Goal: Task Accomplishment & Management: Manage account settings

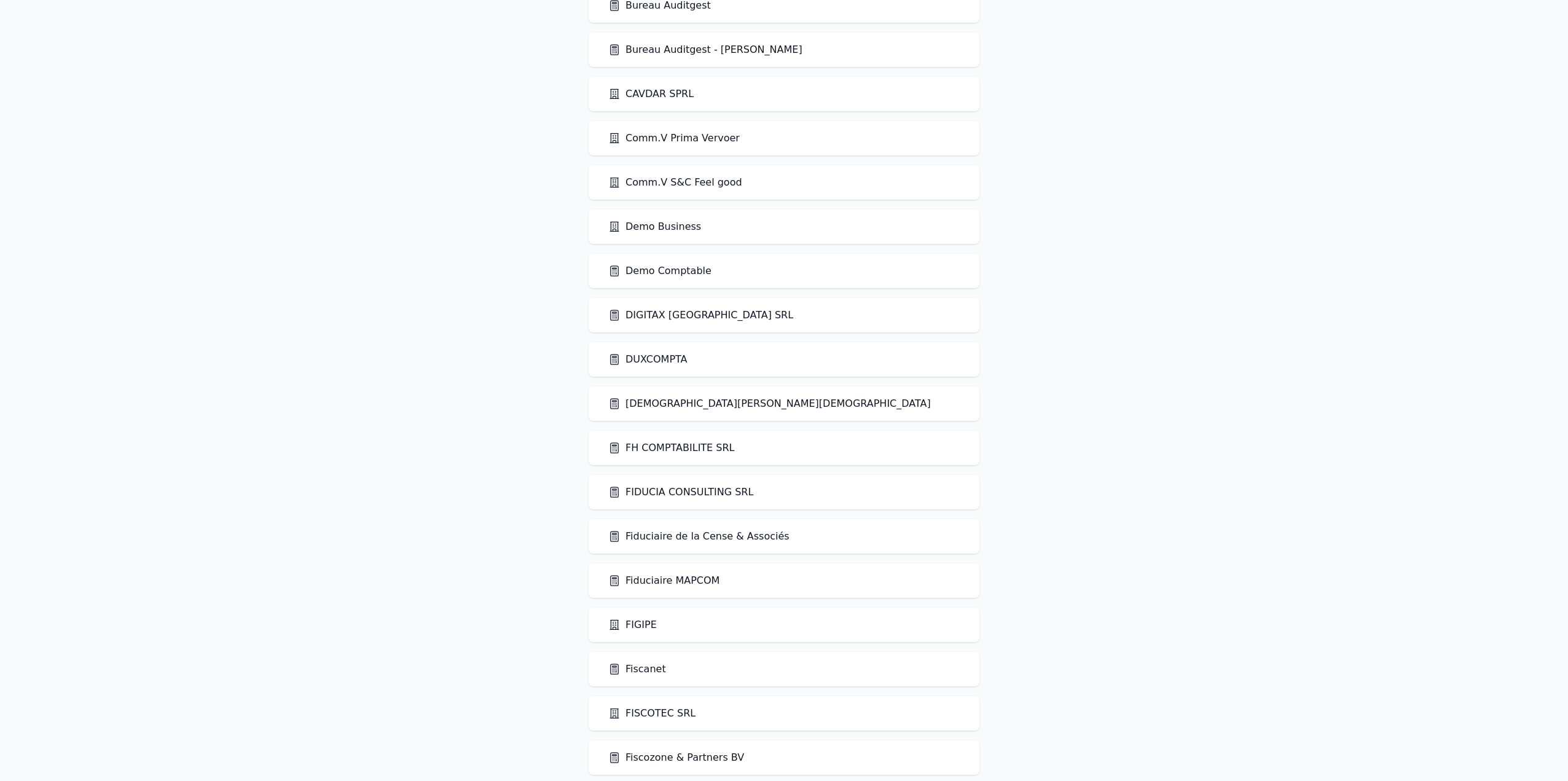
scroll to position [737, 0]
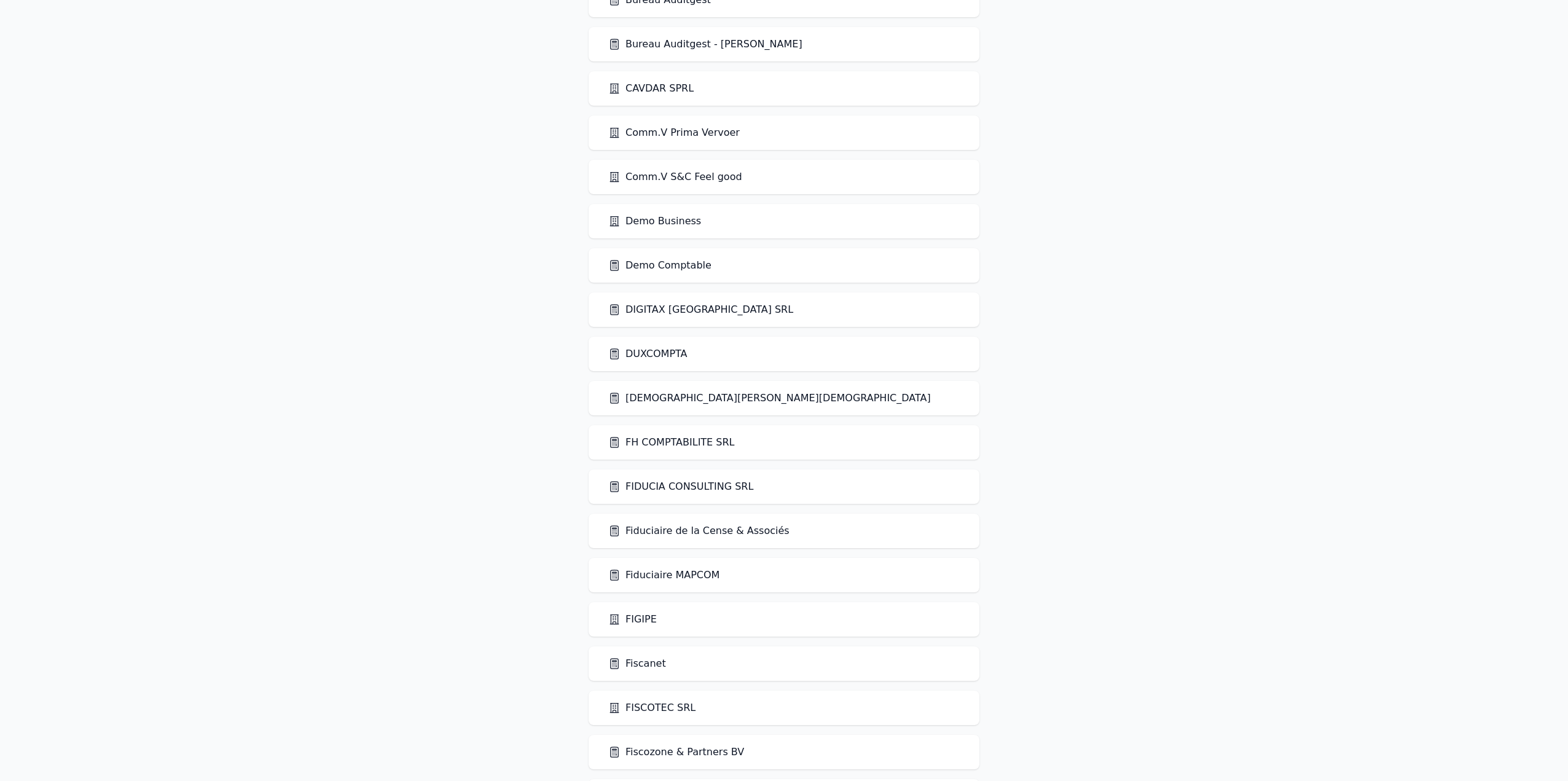
click at [665, 270] on link "Demo Comptable" at bounding box center [660, 265] width 104 height 15
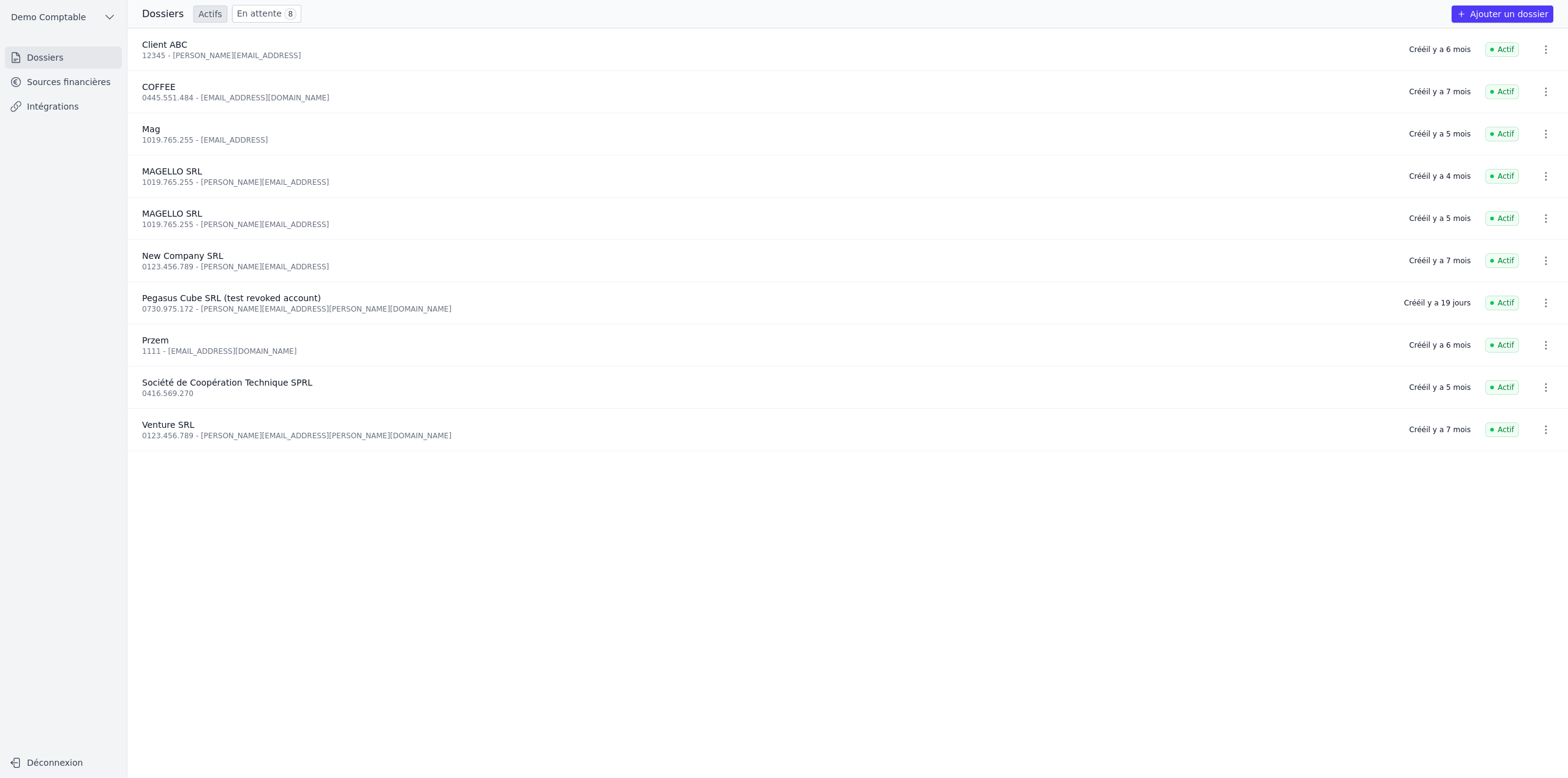
click at [62, 103] on link "Intégrations" at bounding box center [62, 107] width 117 height 22
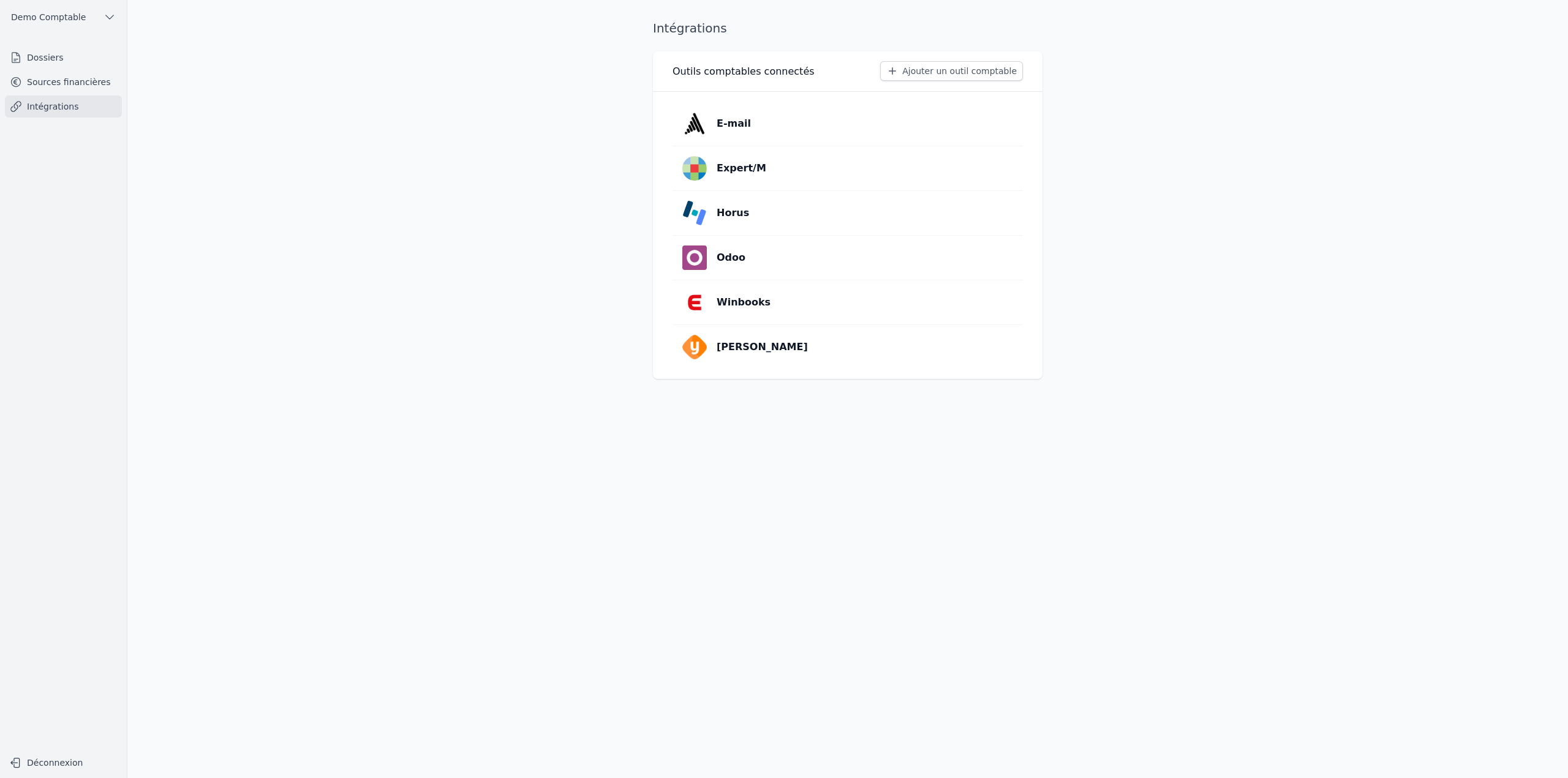
click at [924, 71] on button "Ajouter un outil comptable" at bounding box center [952, 71] width 143 height 20
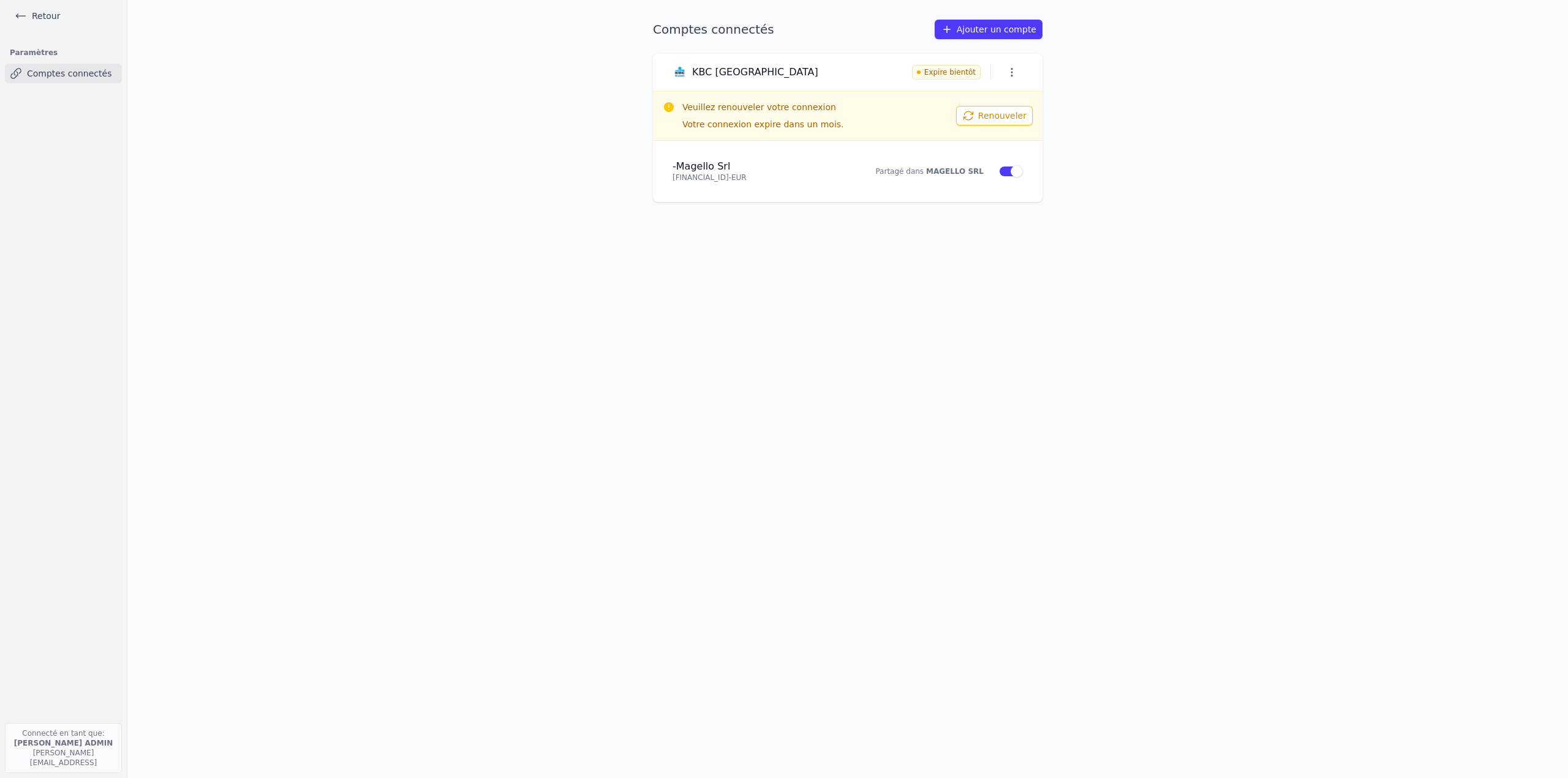
click at [44, 10] on link "Retour" at bounding box center [37, 15] width 55 height 17
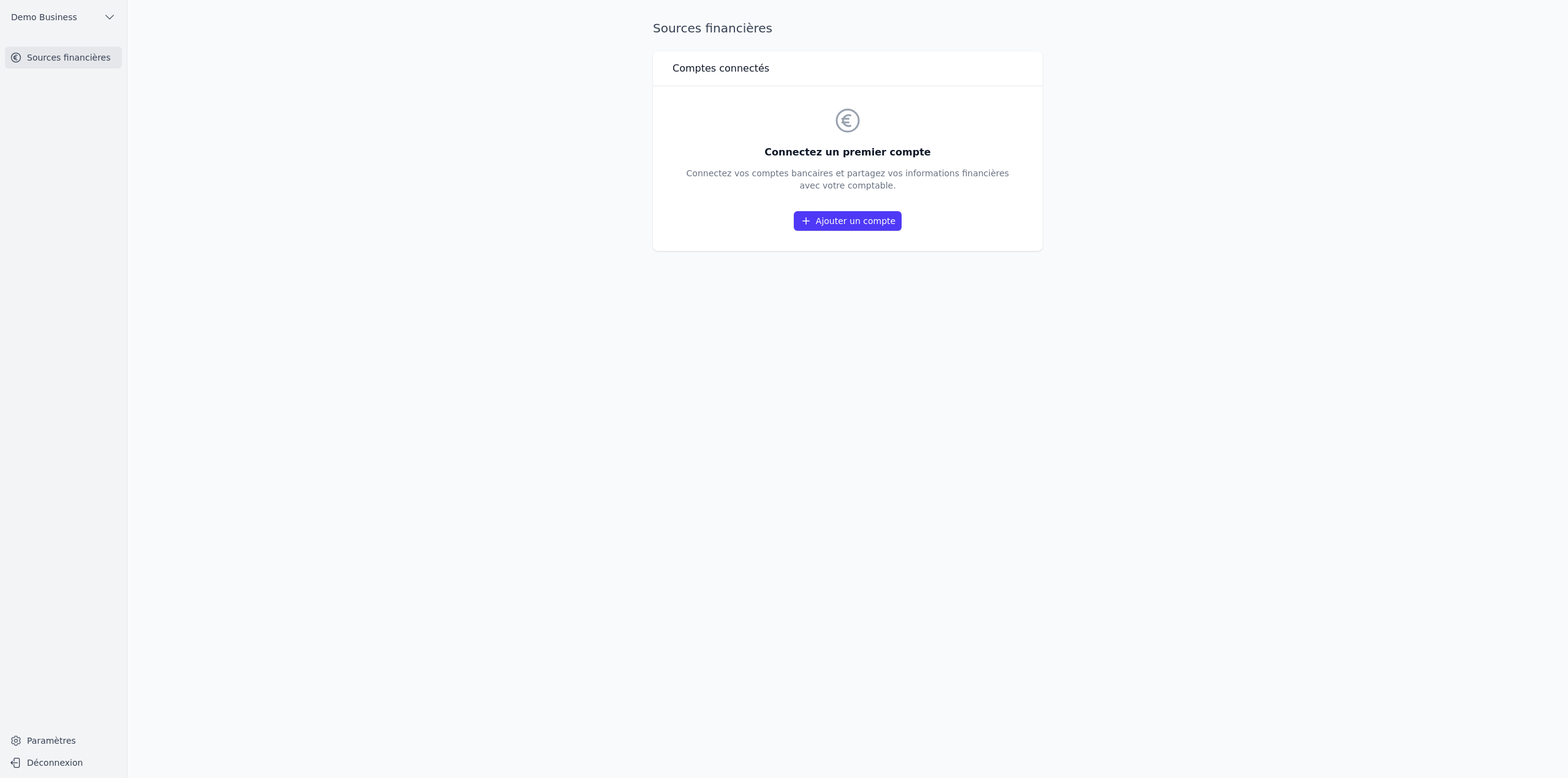
click at [529, 179] on main "Sources financières Comptes connectés Connectez un premier compte Connectez vos…" at bounding box center [784, 389] width 1568 height 778
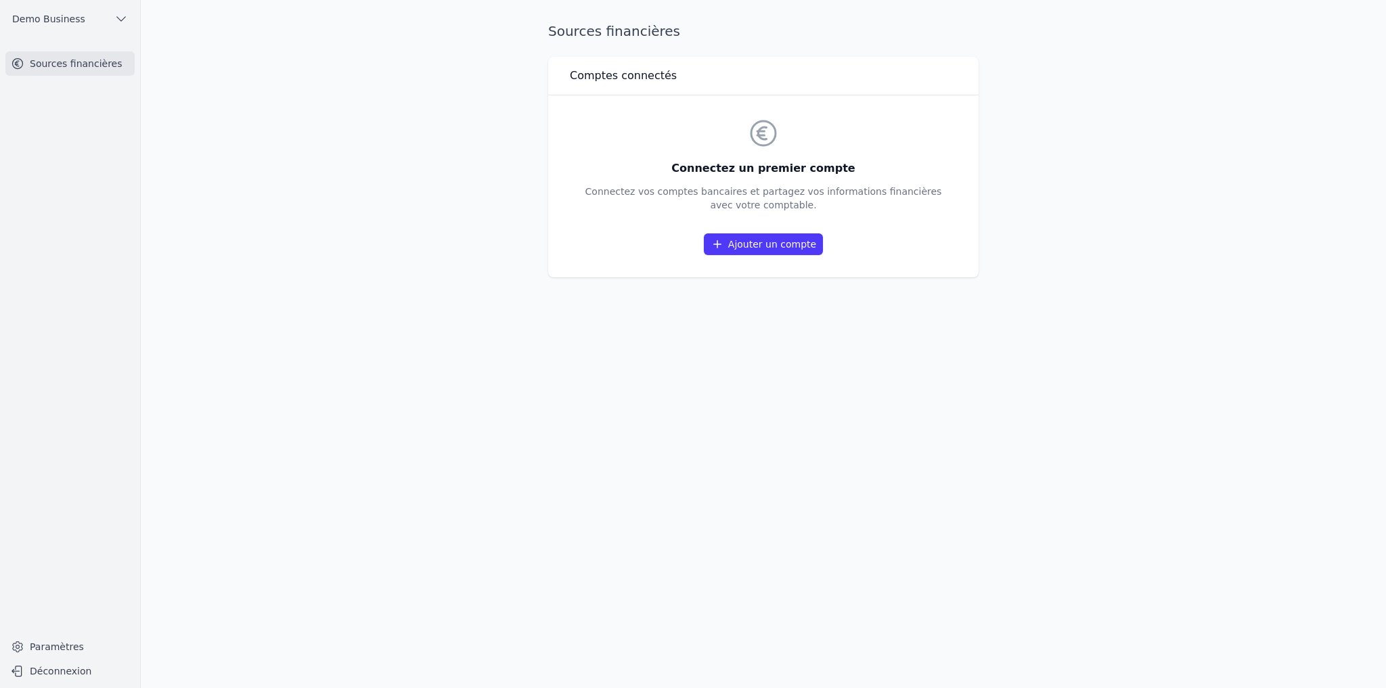
drag, startPoint x: 546, startPoint y: 30, endPoint x: 937, endPoint y: 292, distance: 471.2
click at [686, 292] on div "Sources financières Comptes connectés Connectez un premier compte Connectez vos…" at bounding box center [764, 344] width 474 height 645
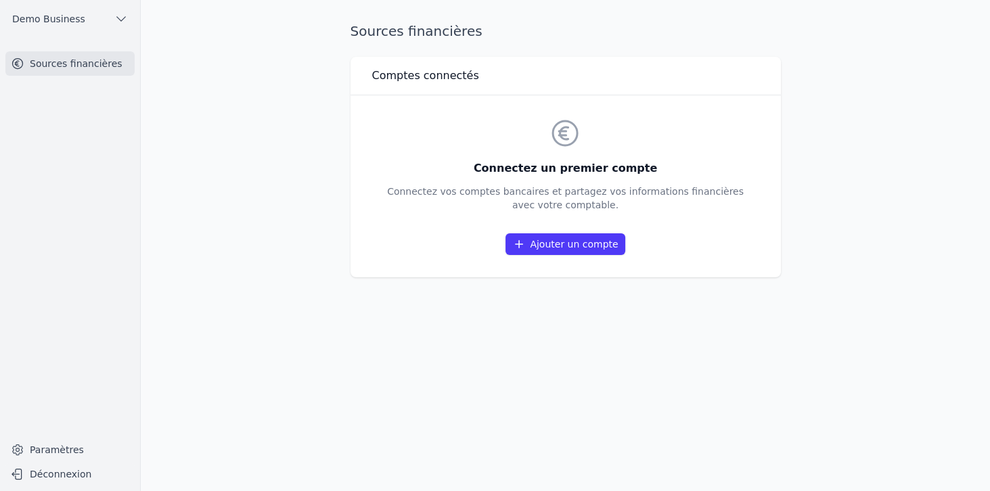
click at [535, 249] on link "Ajouter un compte" at bounding box center [565, 244] width 119 height 22
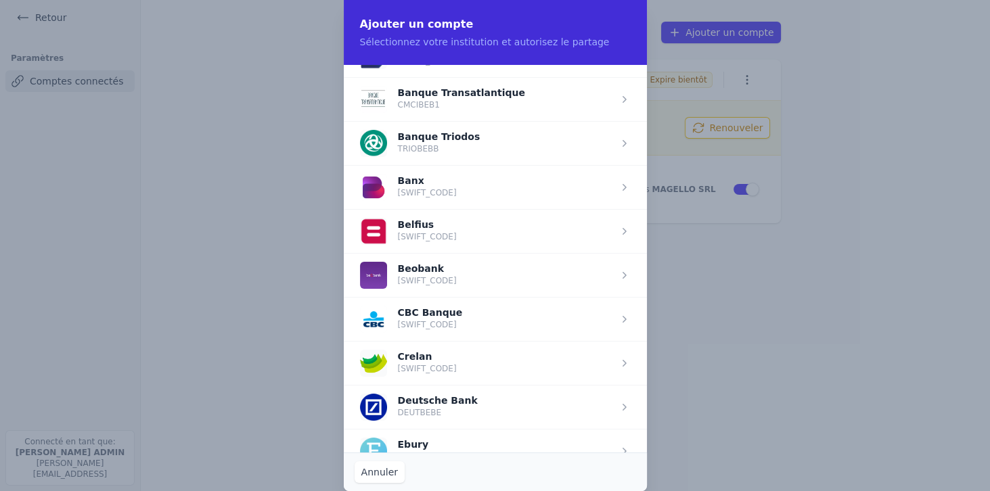
scroll to position [386, 0]
click at [437, 227] on span "button" at bounding box center [495, 230] width 303 height 44
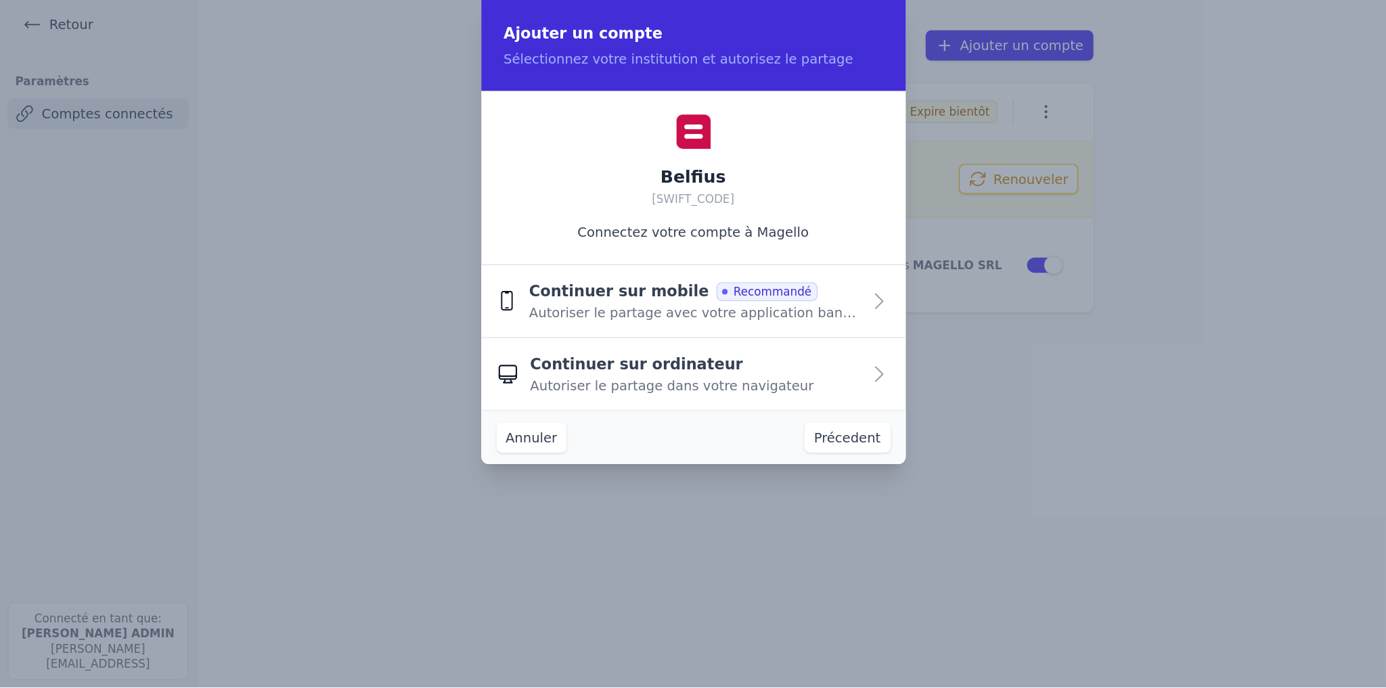
scroll to position [0, 0]
click at [464, 222] on span "Autoriser le partage avec votre application bancaire" at bounding box center [496, 224] width 236 height 14
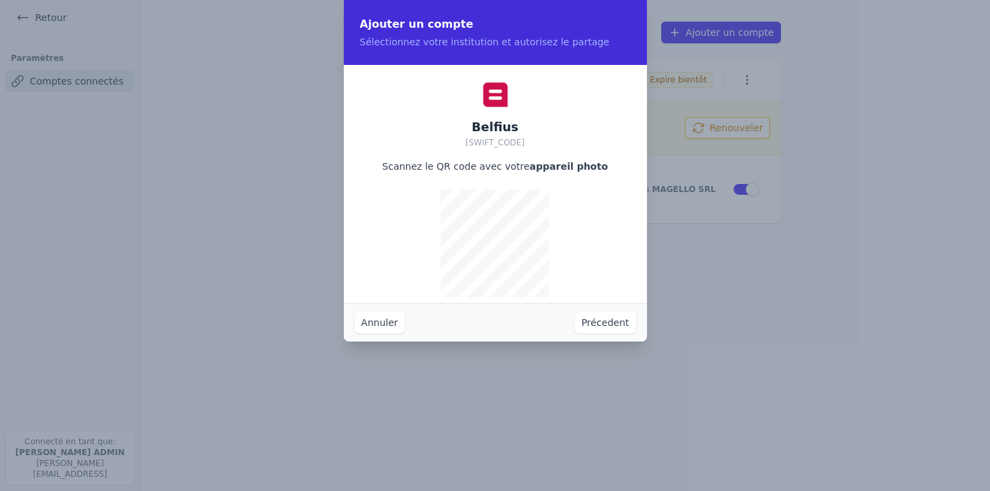
click at [602, 293] on button "Précedent" at bounding box center [605, 323] width 61 height 22
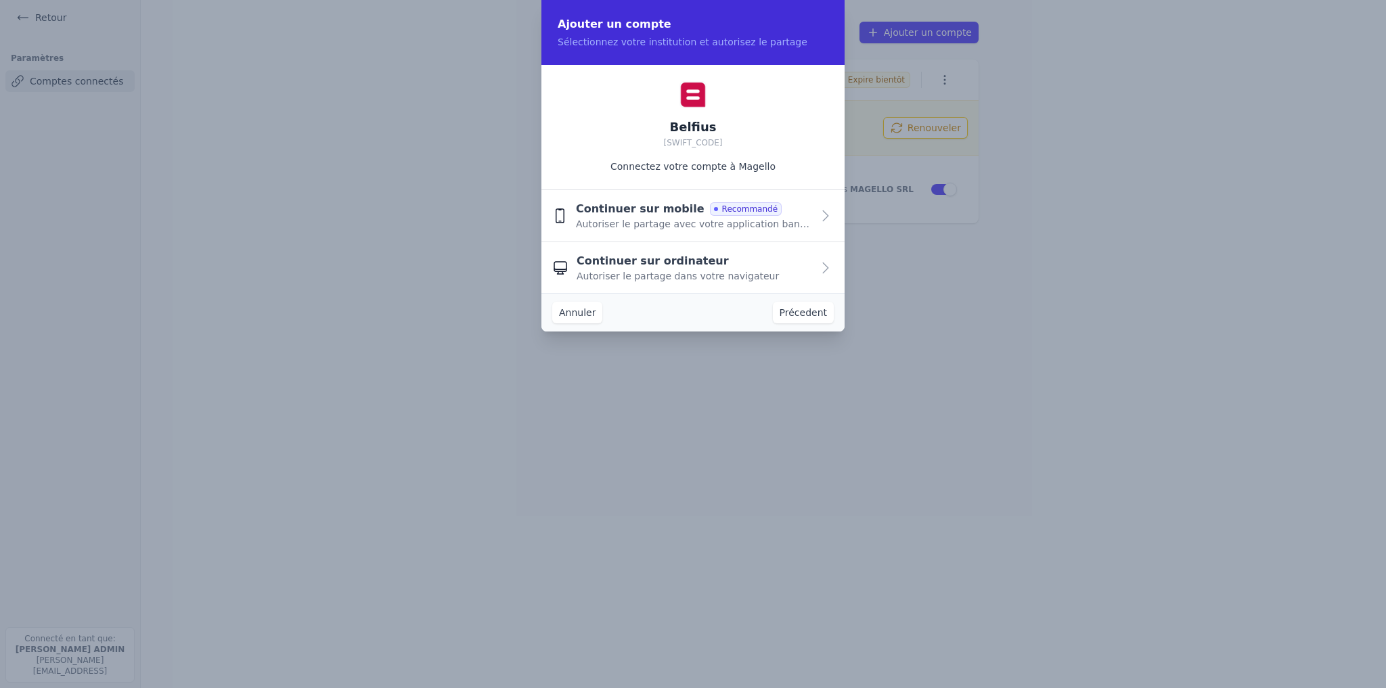
click at [587, 293] on div "Annuler Précedent" at bounding box center [692, 312] width 303 height 39
click at [587, 293] on button "Annuler" at bounding box center [577, 313] width 50 height 22
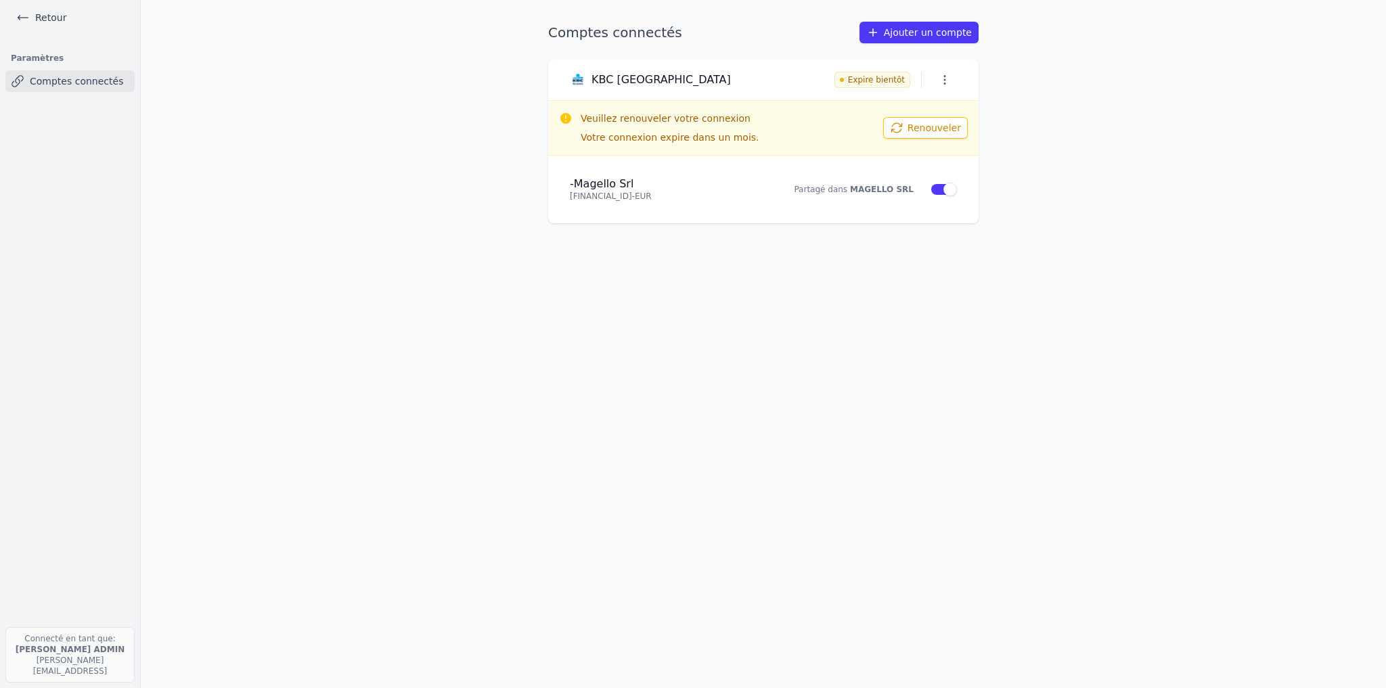
click at [38, 17] on link "Retour" at bounding box center [41, 17] width 61 height 19
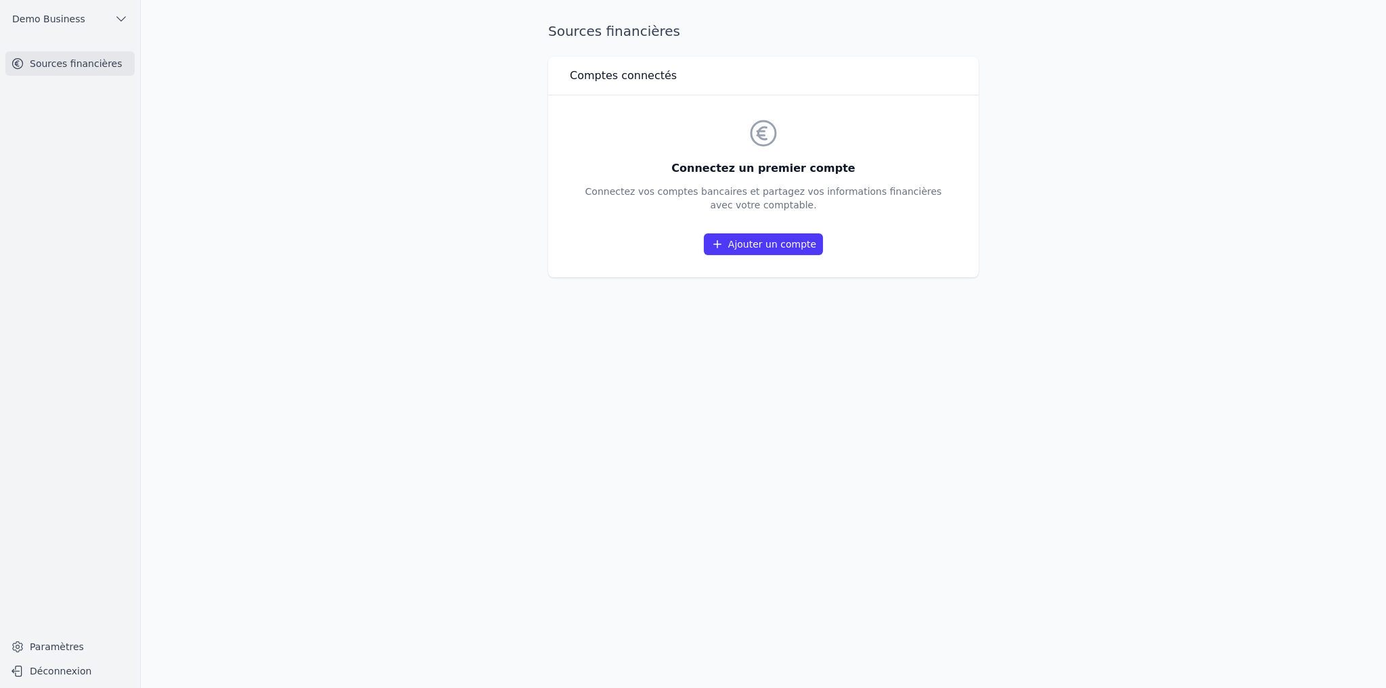
click at [686, 251] on link "Ajouter un compte" at bounding box center [763, 244] width 119 height 22
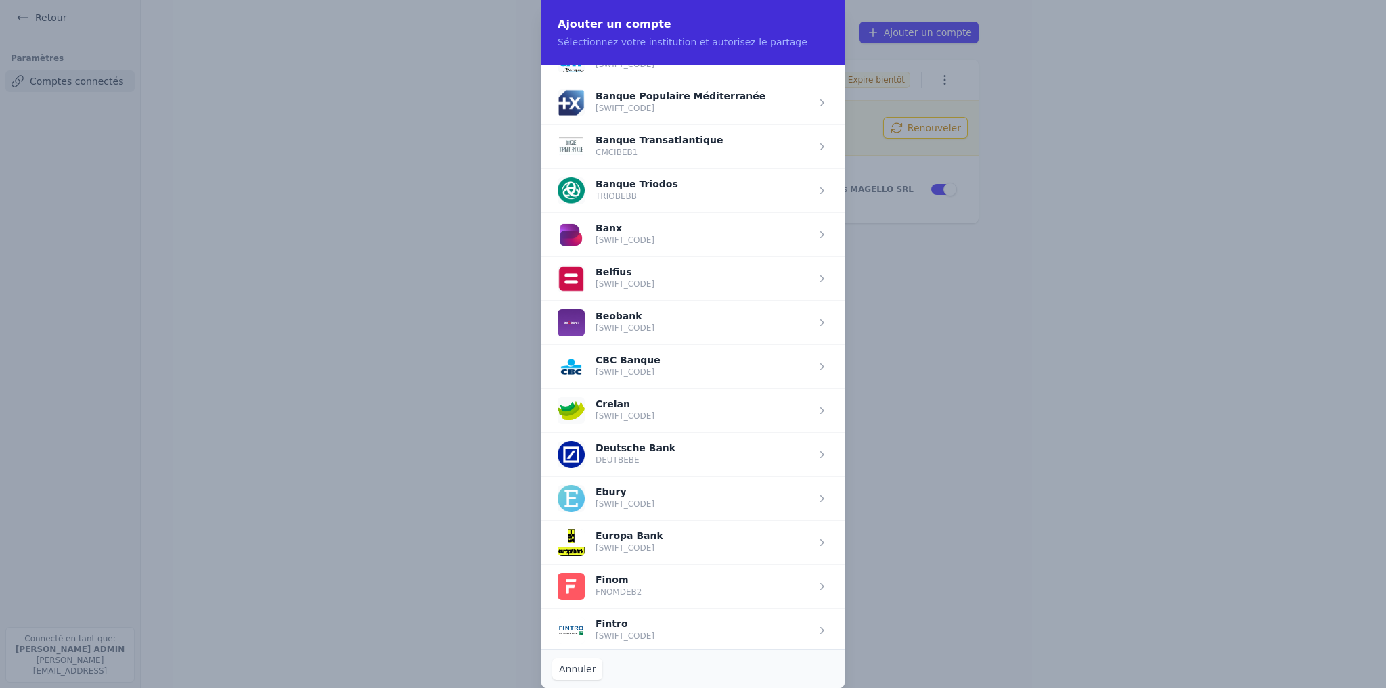
scroll to position [487, 0]
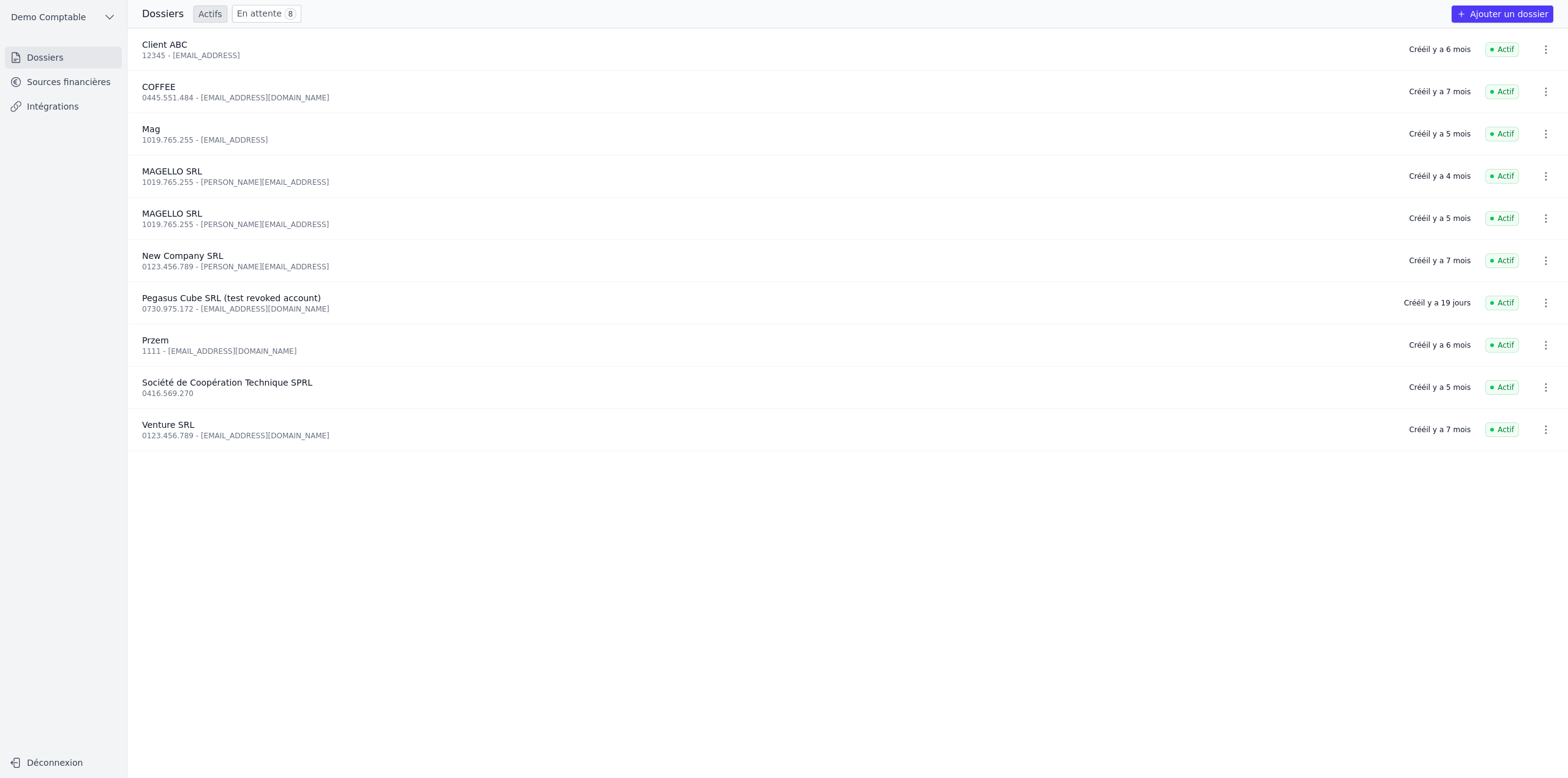
click at [69, 84] on link "Sources financières" at bounding box center [62, 82] width 117 height 22
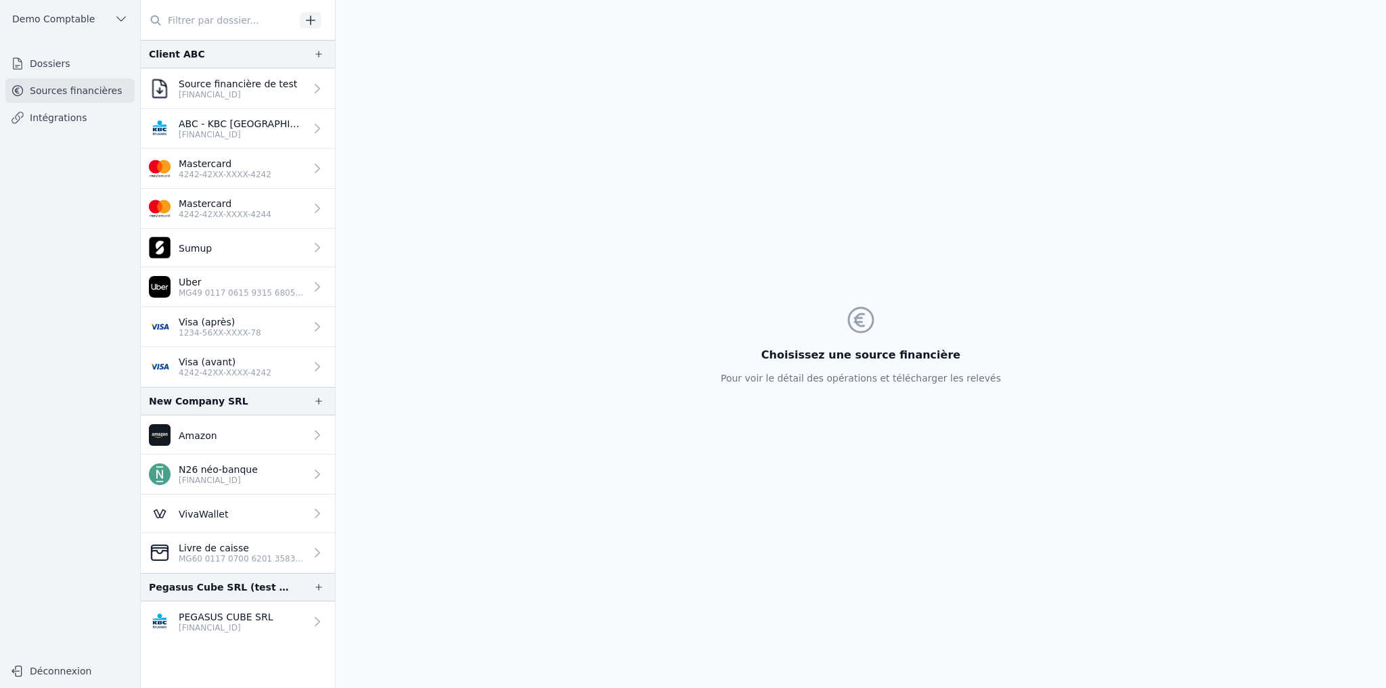
click at [84, 63] on link "Dossiers" at bounding box center [69, 63] width 129 height 24
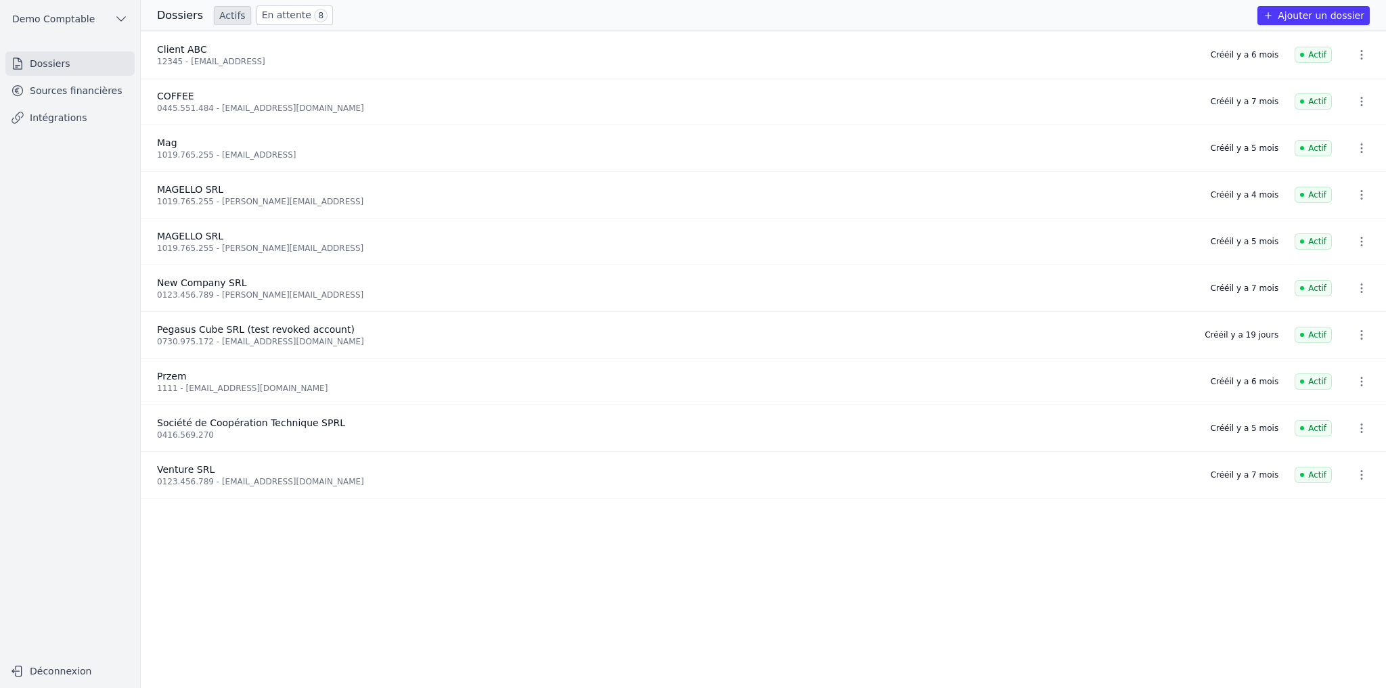
click at [1304, 19] on button "Ajouter un dossier" at bounding box center [1313, 15] width 112 height 19
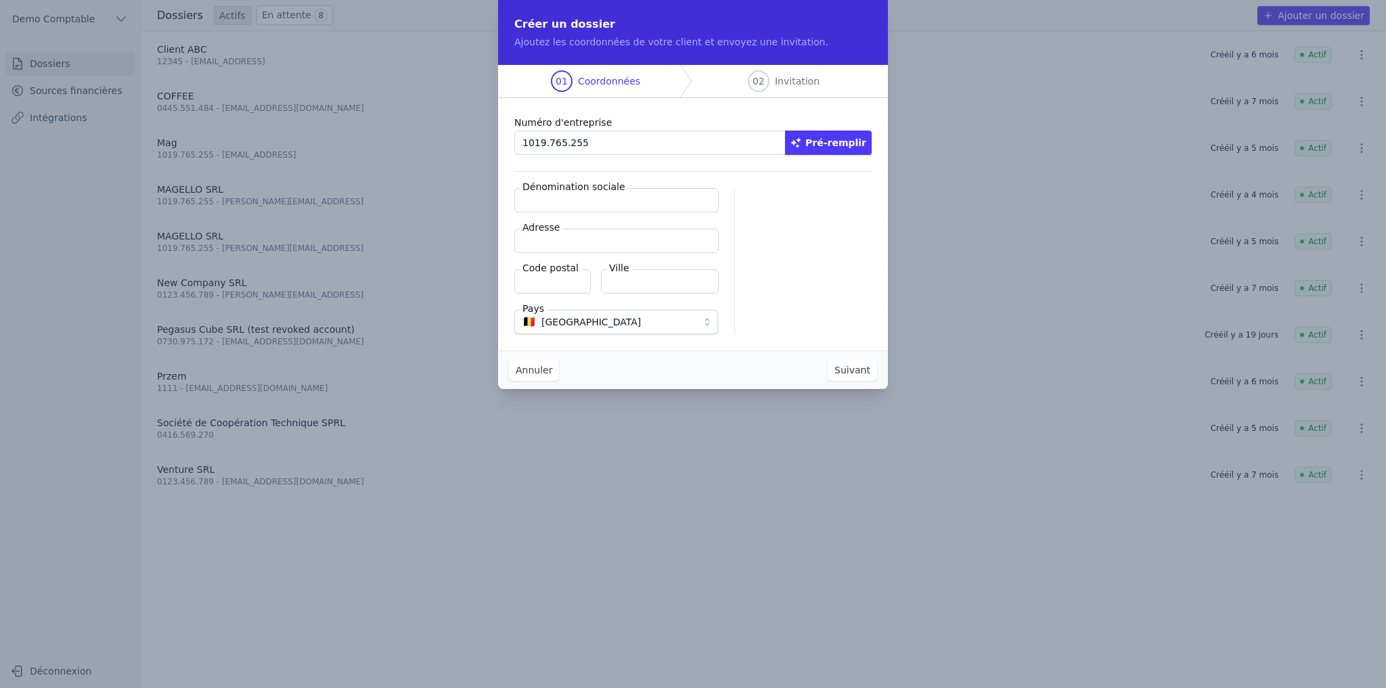
type input "1019.765.255"
click at [856, 142] on button "Pré-remplir" at bounding box center [828, 143] width 87 height 24
type input "MAGELLO SRL"
type input "[GEOGRAPHIC_DATA] 30/16"
type input "1050"
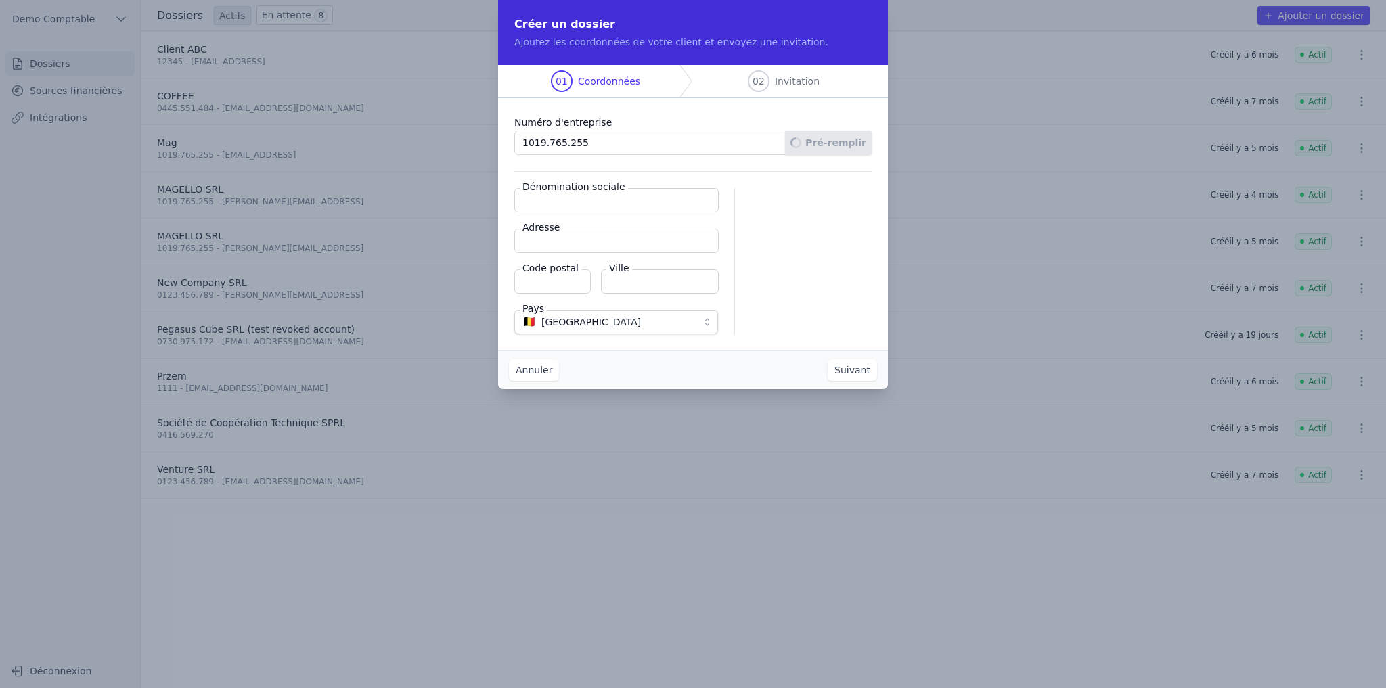
type input "Ixelles"
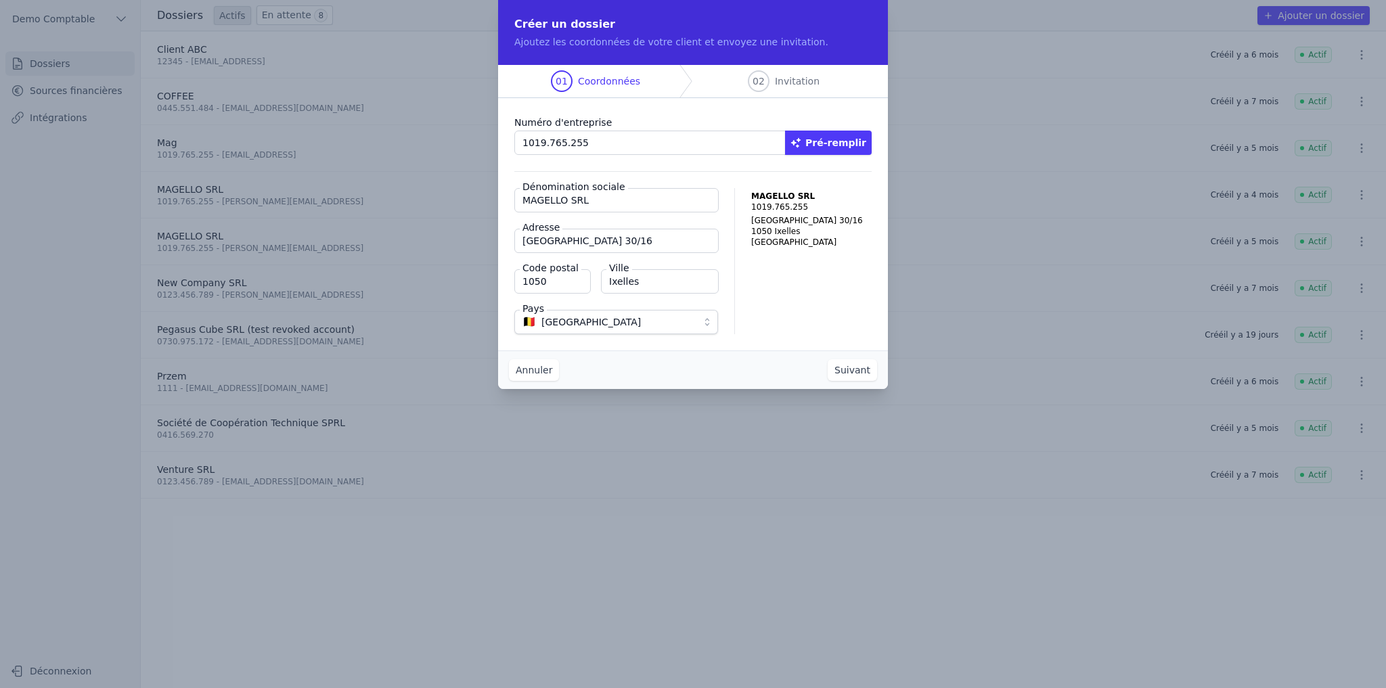
click at [855, 372] on button "Suivant" at bounding box center [852, 370] width 49 height 22
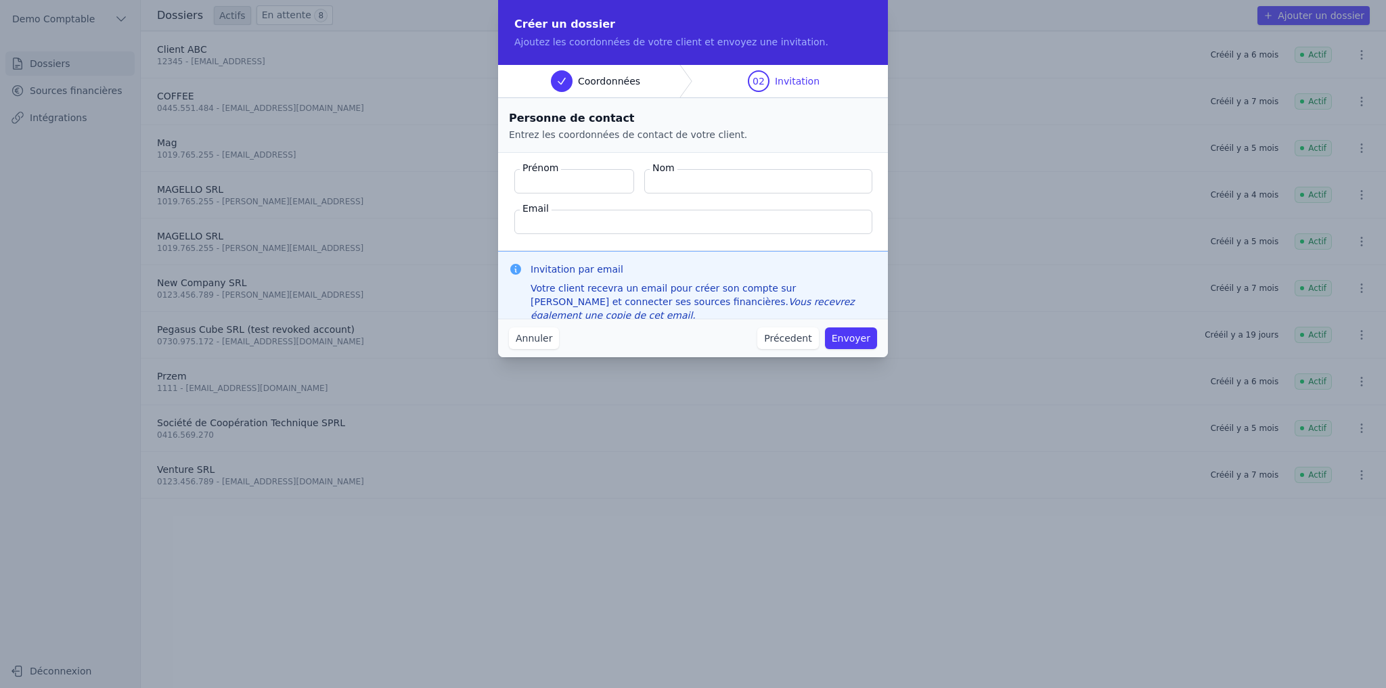
drag, startPoint x: 531, startPoint y: 160, endPoint x: 753, endPoint y: 183, distance: 222.5
click at [753, 183] on fieldset "Prénom Nom Email" at bounding box center [693, 202] width 390 height 98
drag, startPoint x: 519, startPoint y: 206, endPoint x: 534, endPoint y: 208, distance: 15.0
click at [534, 208] on fieldset "Prénom Nom Email" at bounding box center [693, 202] width 390 height 98
drag, startPoint x: 531, startPoint y: 269, endPoint x: 671, endPoint y: 275, distance: 140.2
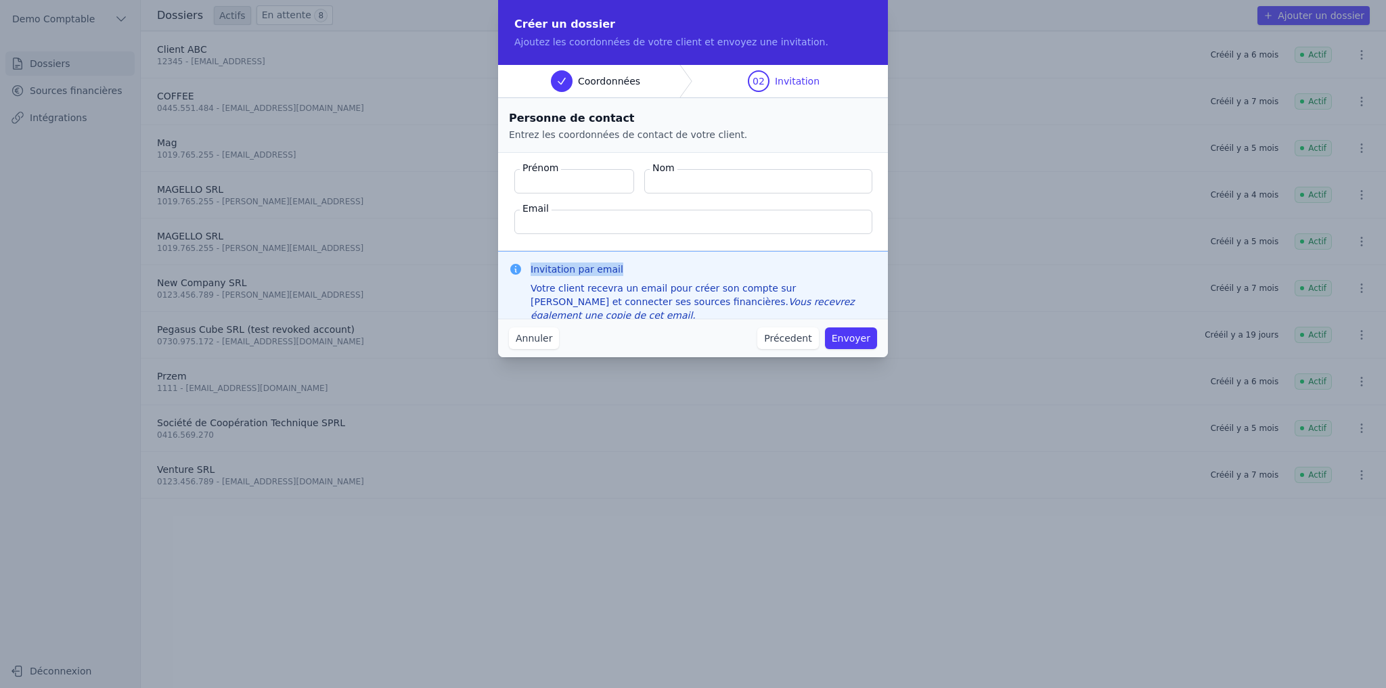
click at [671, 275] on h3 "Invitation par email" at bounding box center [704, 270] width 347 height 14
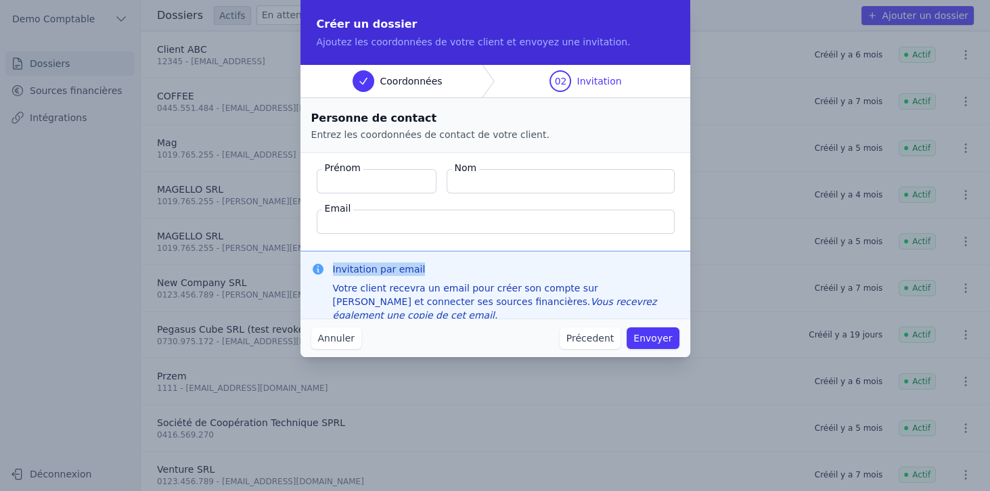
click at [349, 339] on button "Annuler" at bounding box center [336, 339] width 50 height 22
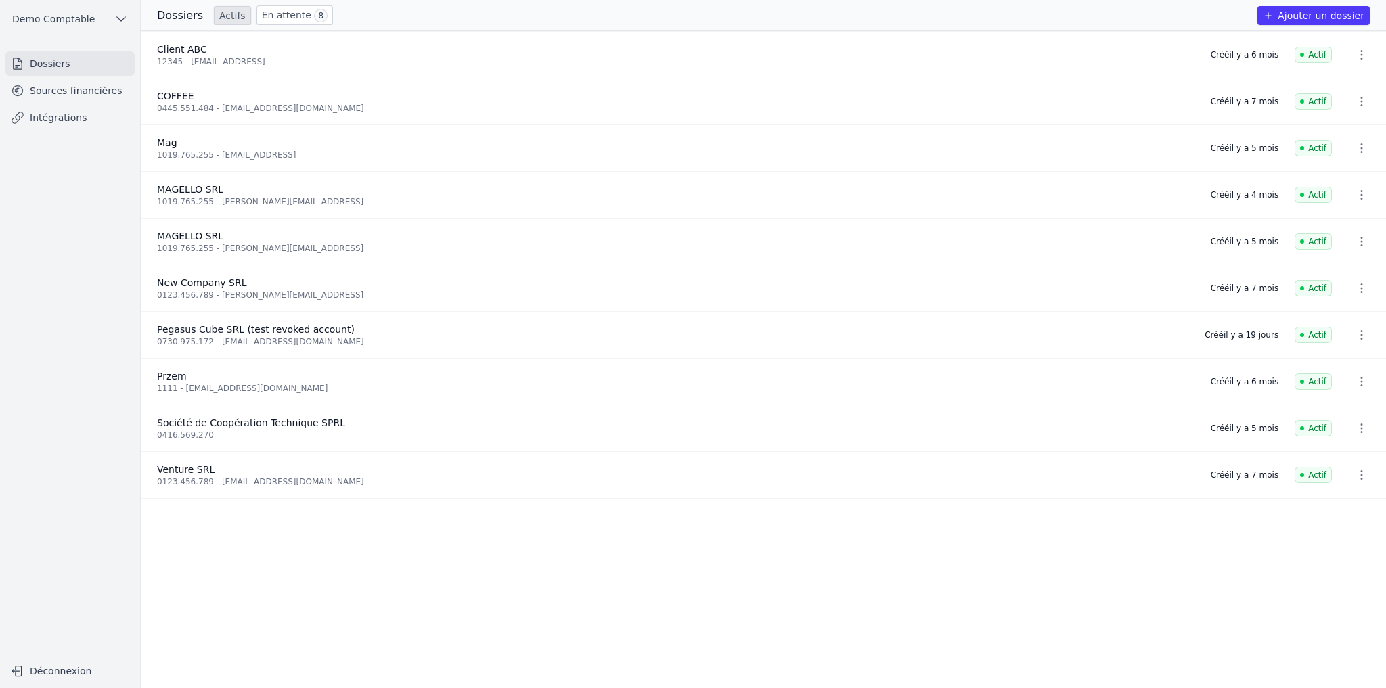
click at [91, 86] on link "Sources financières" at bounding box center [69, 91] width 129 height 24
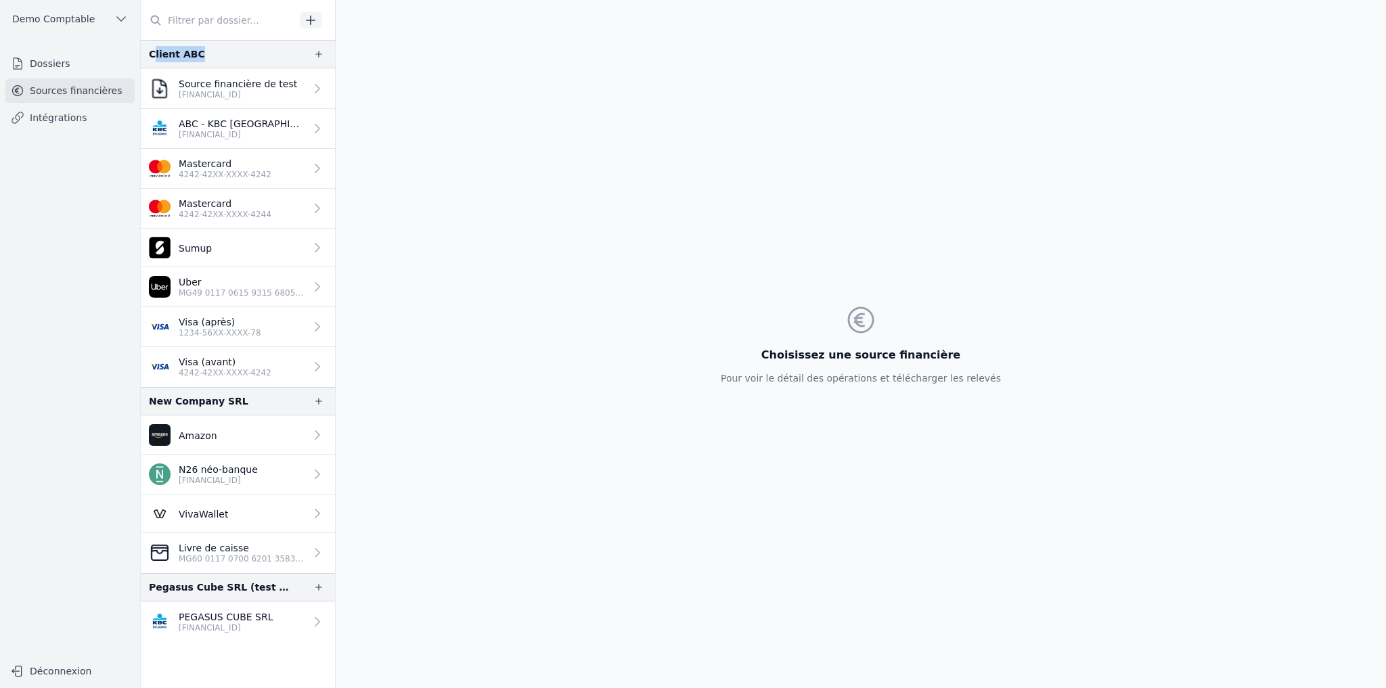
drag, startPoint x: 152, startPoint y: 57, endPoint x: 221, endPoint y: 57, distance: 68.4
click at [221, 57] on div "Client ABC" at bounding box center [238, 54] width 194 height 28
click at [213, 623] on p "[FINANCIAL_ID]" at bounding box center [226, 628] width 95 height 11
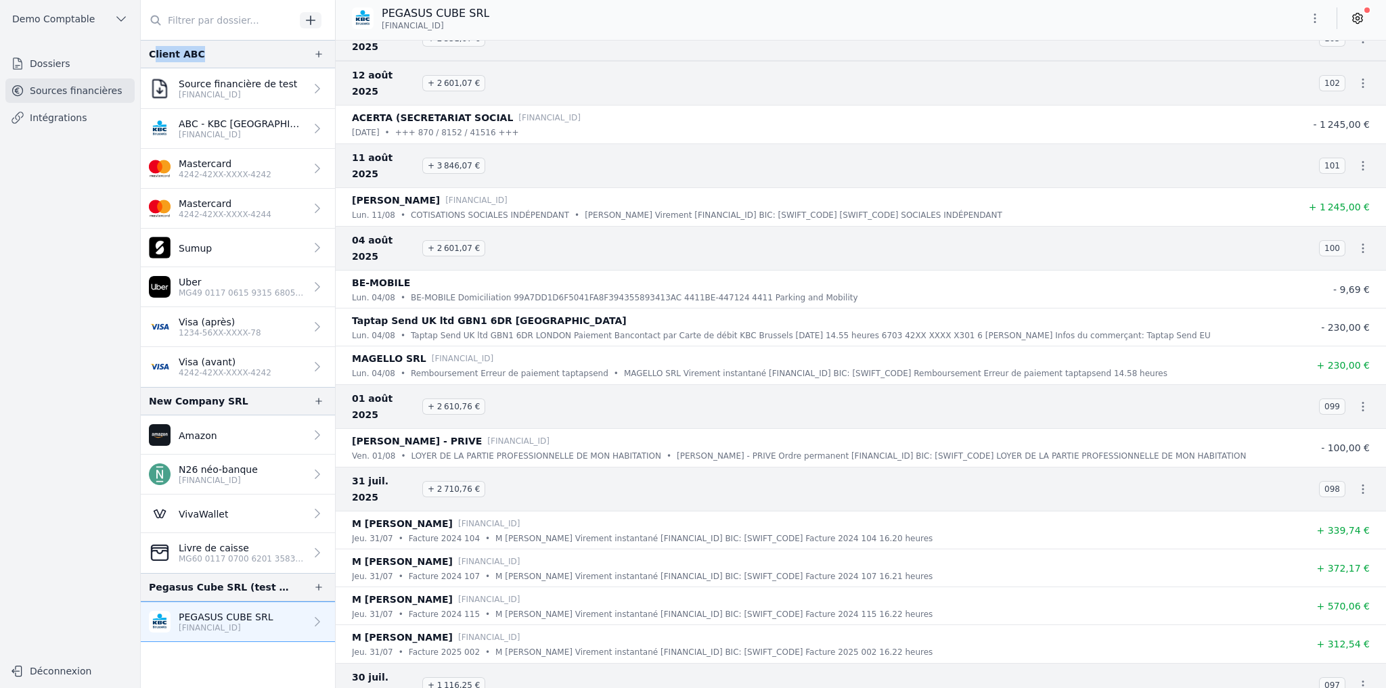
scroll to position [866, 0]
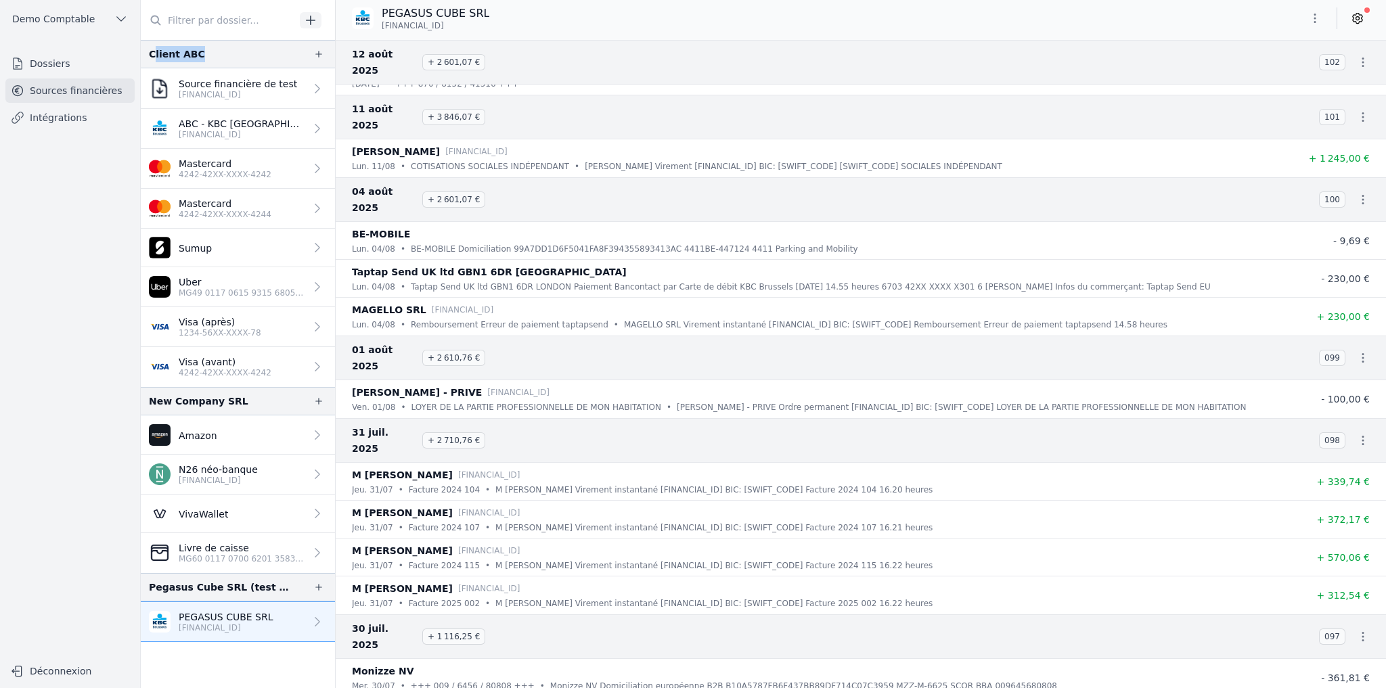
click at [1354, 19] on icon at bounding box center [1358, 19] width 14 height 14
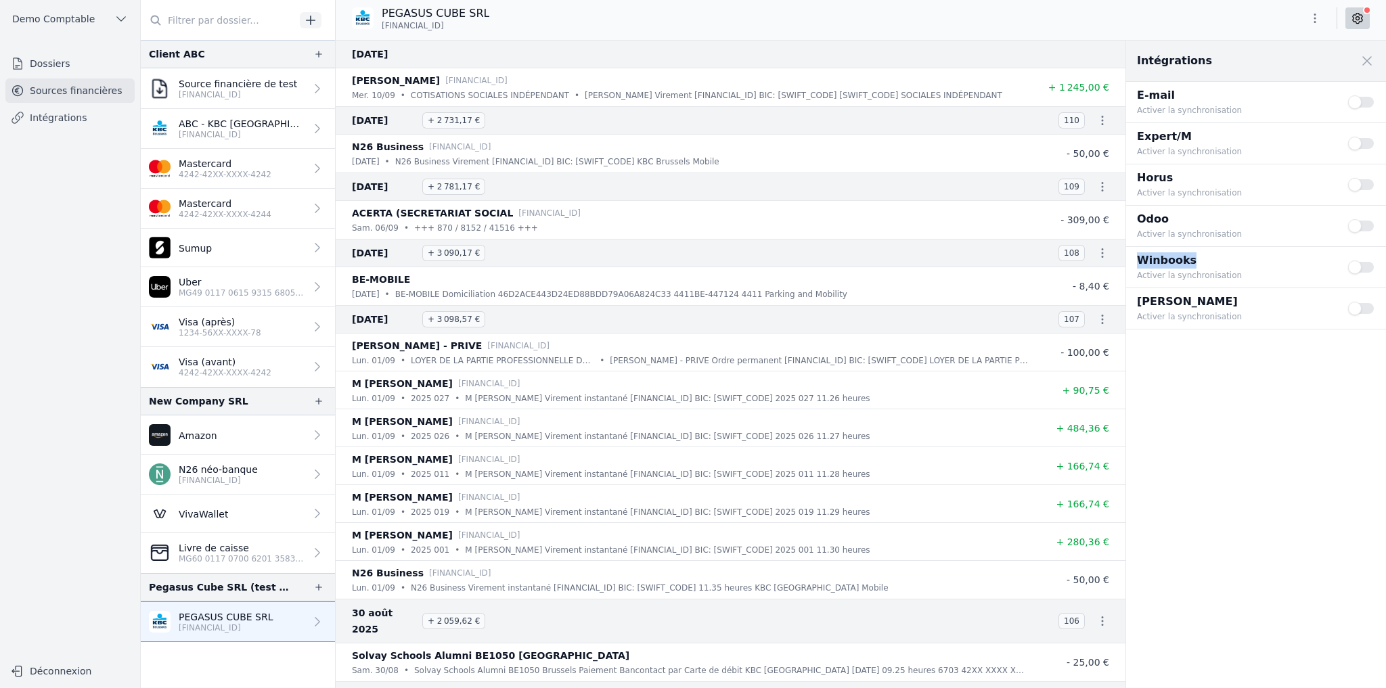
drag, startPoint x: 1140, startPoint y: 262, endPoint x: 1207, endPoint y: 264, distance: 67.0
click at [1207, 264] on p "Winbooks" at bounding box center [1234, 260] width 195 height 16
click at [1369, 269] on button "Use setting" at bounding box center [1361, 268] width 27 height 14
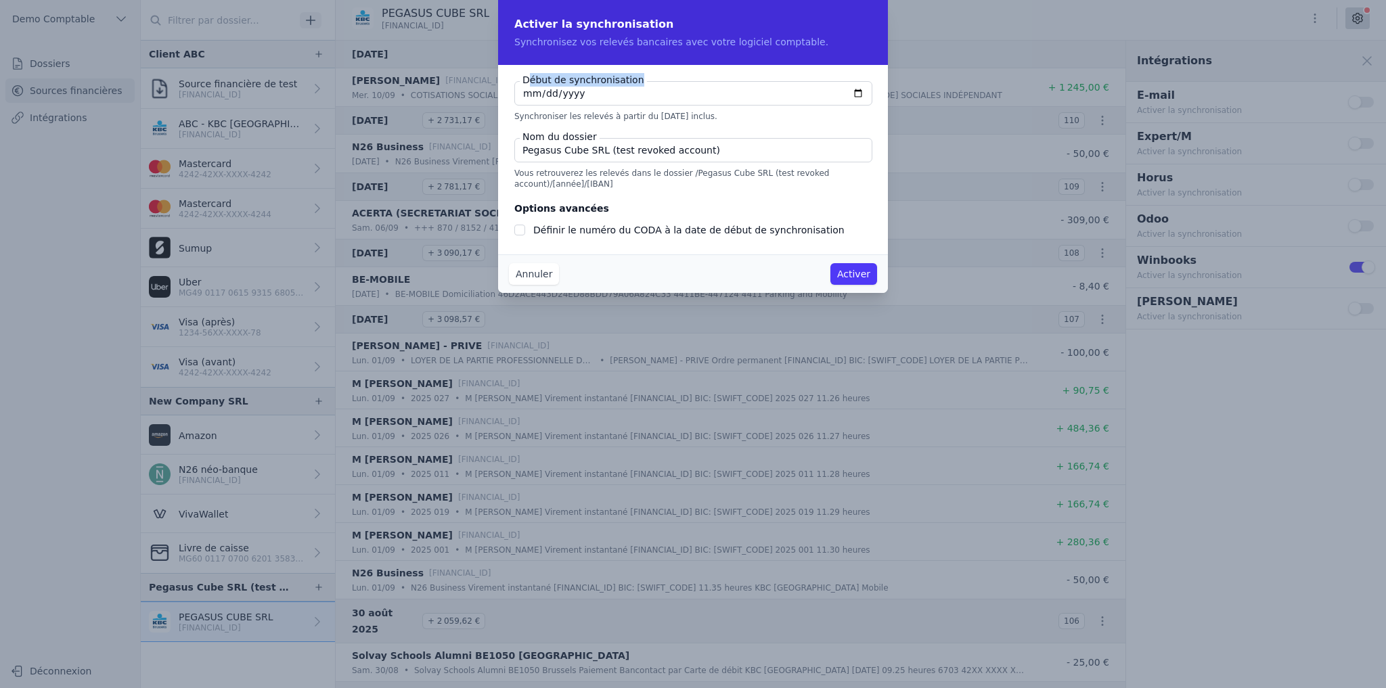
drag, startPoint x: 529, startPoint y: 79, endPoint x: 647, endPoint y: 82, distance: 117.8
click at [647, 82] on div "Début de synchronisation [DATE] Synchroniser les relevés à partir du [DATE] inc…" at bounding box center [692, 101] width 357 height 41
click at [624, 102] on input "[DATE]" at bounding box center [693, 93] width 358 height 24
click at [858, 92] on input "[DATE]" at bounding box center [693, 93] width 358 height 24
type input "[DATE]"
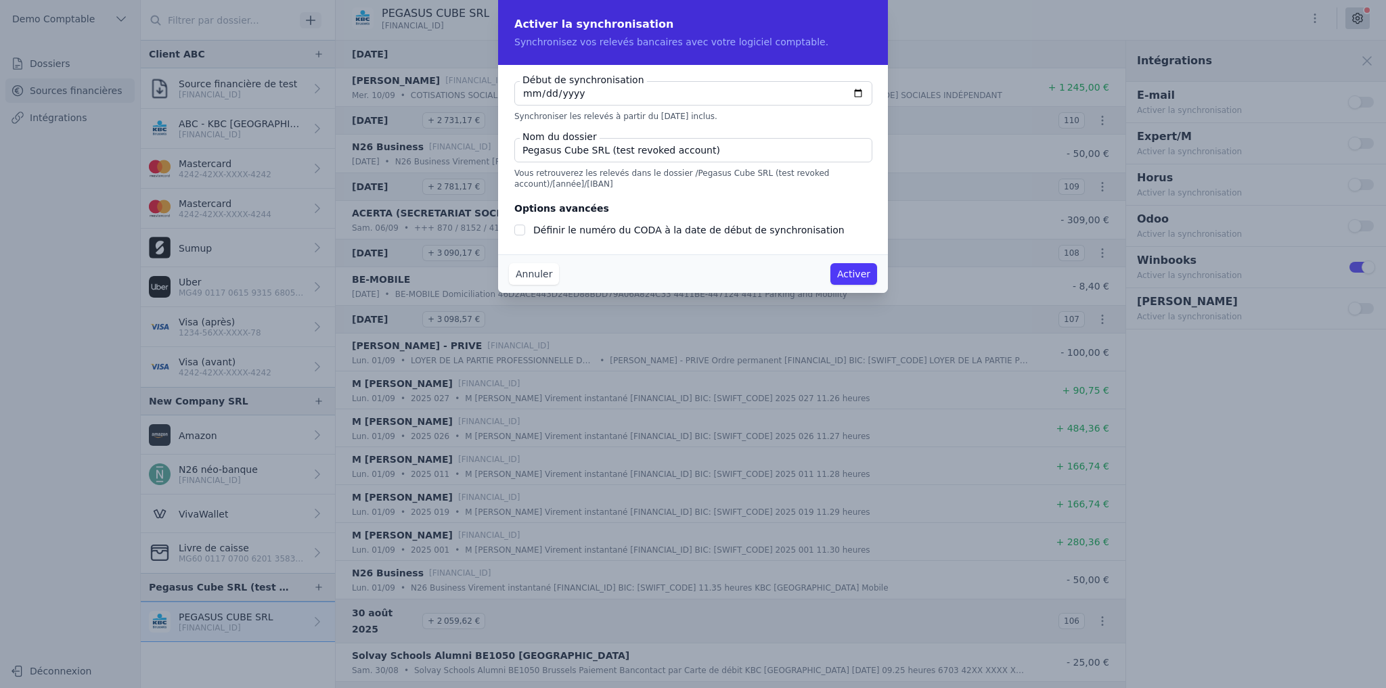
checkbox input "false"
type input "[DATE]"
click at [754, 126] on fieldset "Début de synchronisation [DATE] Synchroniser les relevés à partir du [DATE] inc…" at bounding box center [692, 135] width 357 height 108
click at [593, 157] on input "Pegasus Cube SRL (test revoked account)" at bounding box center [693, 150] width 358 height 24
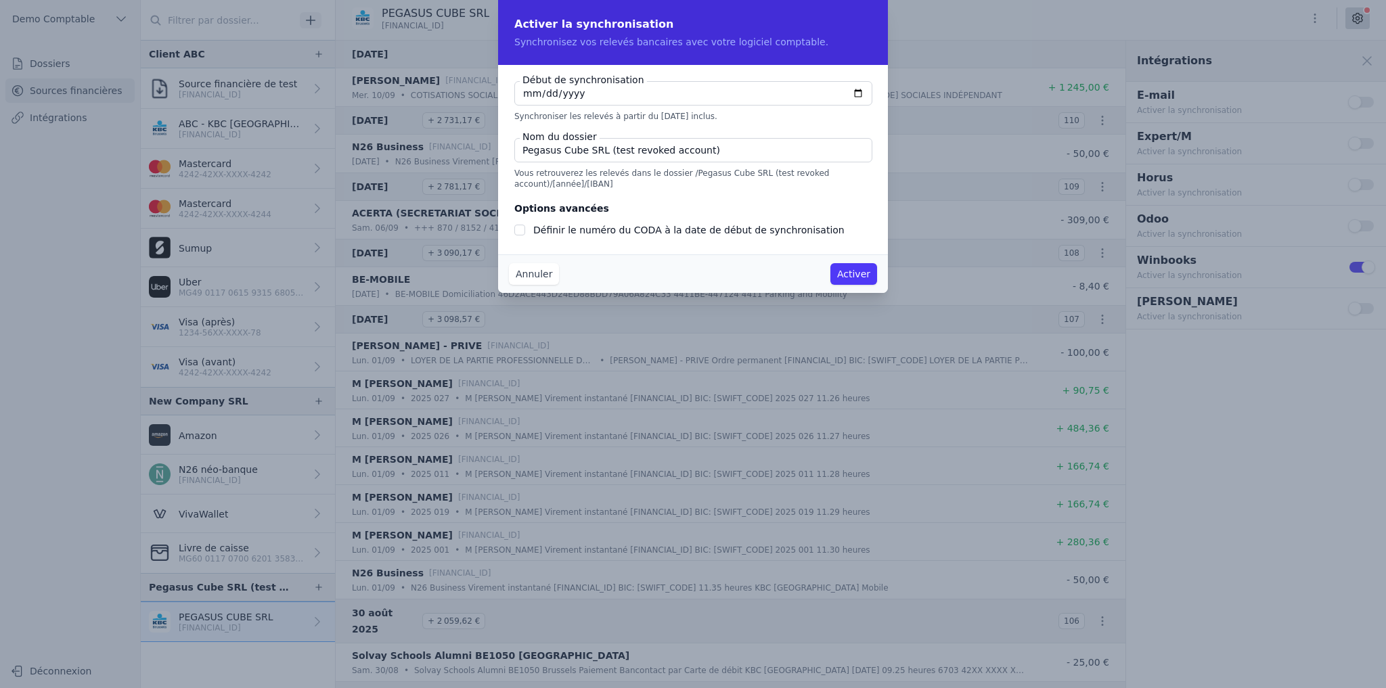
click at [593, 157] on input "Pegasus Cube SRL (test revoked account)" at bounding box center [693, 150] width 358 height 24
drag, startPoint x: 615, startPoint y: 181, endPoint x: 514, endPoint y: 173, distance: 101.8
click at [514, 173] on div "Début de synchronisation [DATE] Synchroniser les relevés à partir du [DATE] inc…" at bounding box center [693, 160] width 390 height 190
click at [541, 276] on button "Annuler" at bounding box center [534, 274] width 50 height 22
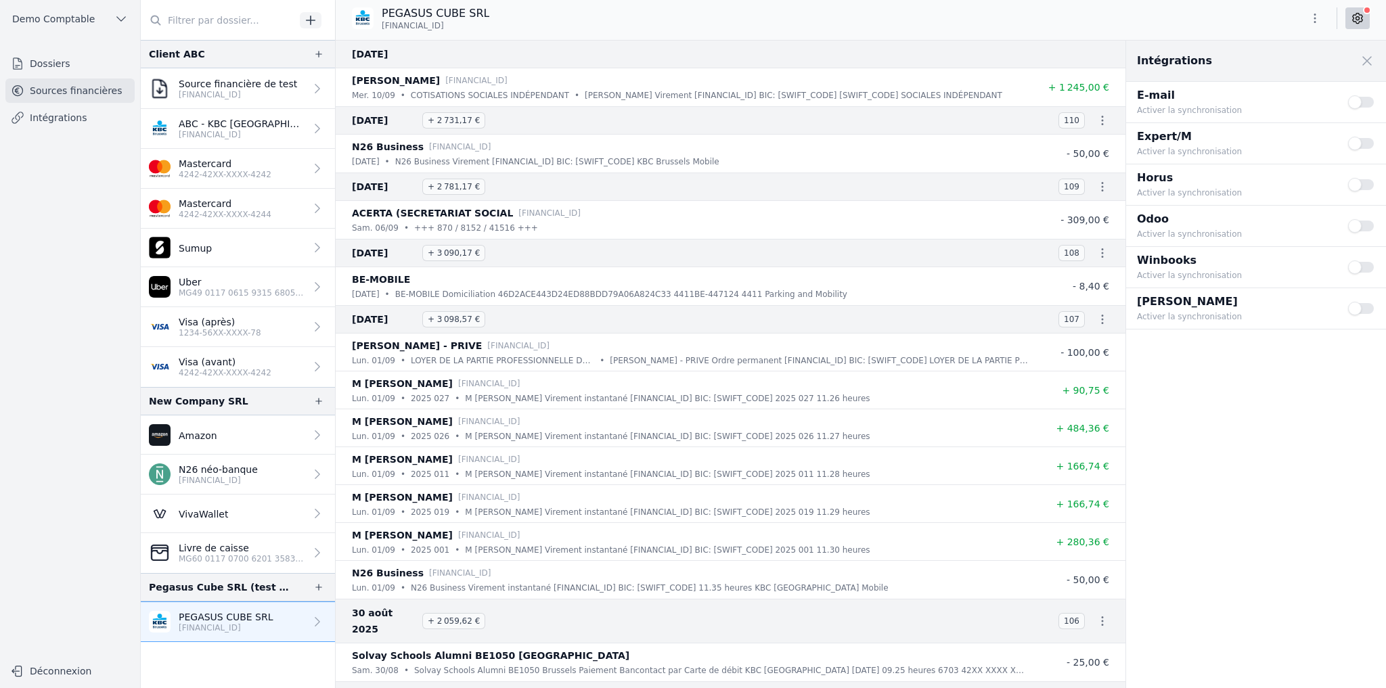
click at [234, 368] on p "4242-42XX-XXXX-4242" at bounding box center [225, 373] width 93 height 11
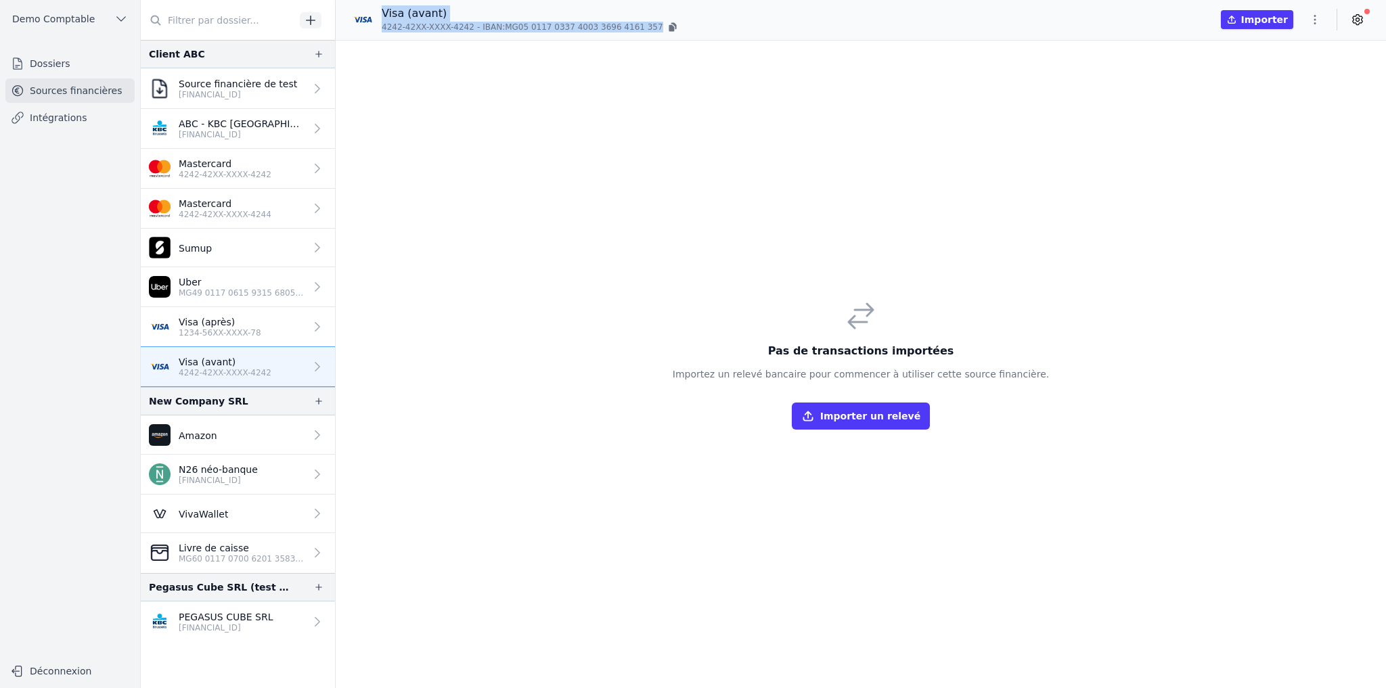
drag, startPoint x: 383, startPoint y: 15, endPoint x: 711, endPoint y: 22, distance: 328.3
click at [711, 22] on div "Visa (avant) 4242-42XX-XXXX-4242 - IBAN: MG05 [FINANCIAL_ID] [FINANCIAL_ID] Imp…" at bounding box center [861, 19] width 1050 height 28
click at [651, 174] on div "Pas de transactions importées Importez un relevé bancaire pour commencer à util…" at bounding box center [861, 365] width 1050 height 648
click at [859, 418] on button "Importer un relevé" at bounding box center [861, 416] width 138 height 27
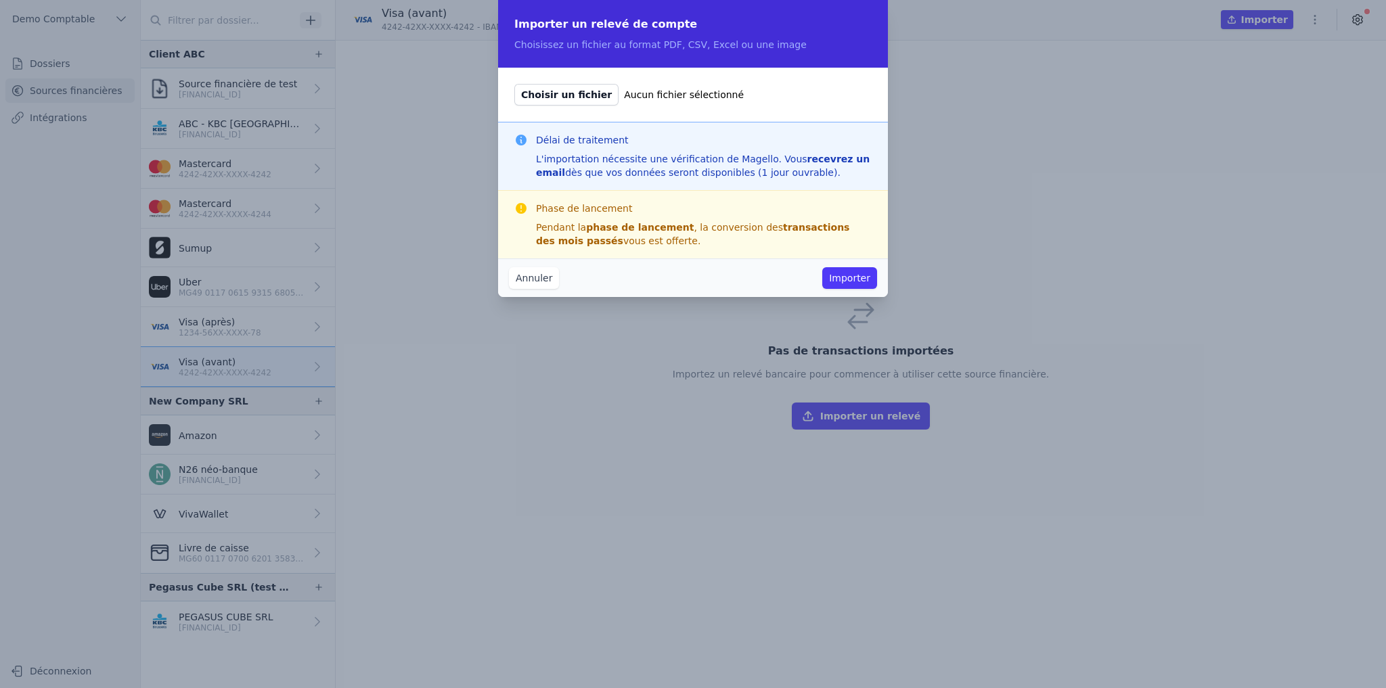
click at [543, 280] on button "Annuler" at bounding box center [534, 278] width 50 height 22
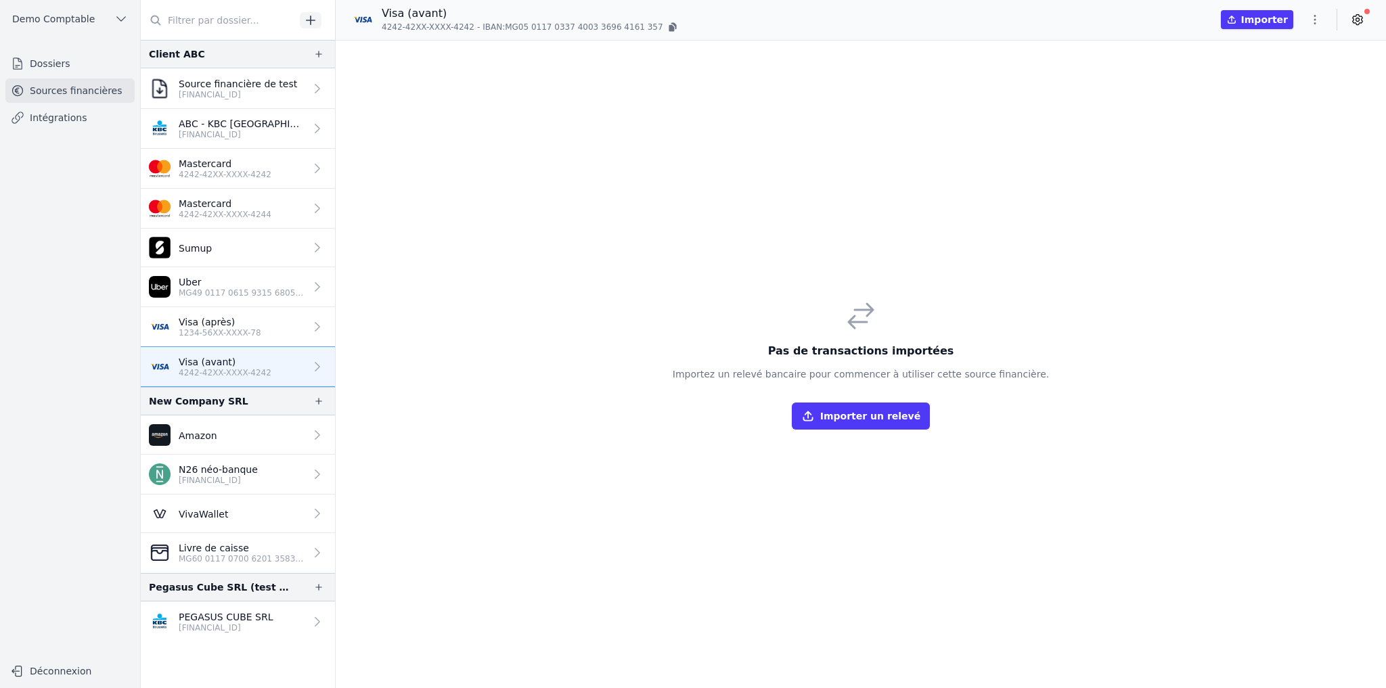
click at [206, 319] on p "Visa (après)" at bounding box center [220, 322] width 83 height 14
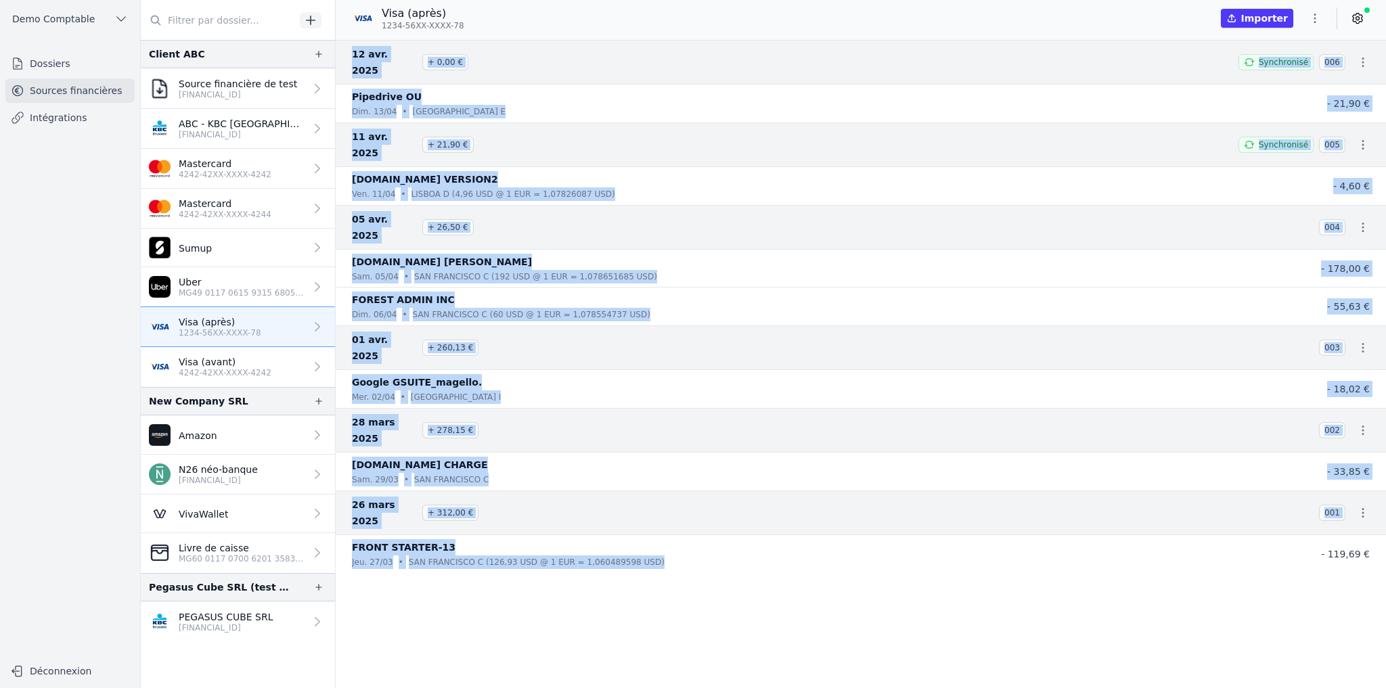
drag, startPoint x: 353, startPoint y: 53, endPoint x: 702, endPoint y: 484, distance: 554.3
click at [702, 484] on nav "[DATE] + 0,00 € Synchronisé 006 Pipedrive OU [DATE] • [GEOGRAPHIC_DATA] E - 21,…" at bounding box center [861, 364] width 1050 height 648
click at [687, 491] on nav "[DATE] + 0,00 € Synchronisé 006 Pipedrive OU [DATE] • [GEOGRAPHIC_DATA] E - 21,…" at bounding box center [861, 364] width 1050 height 648
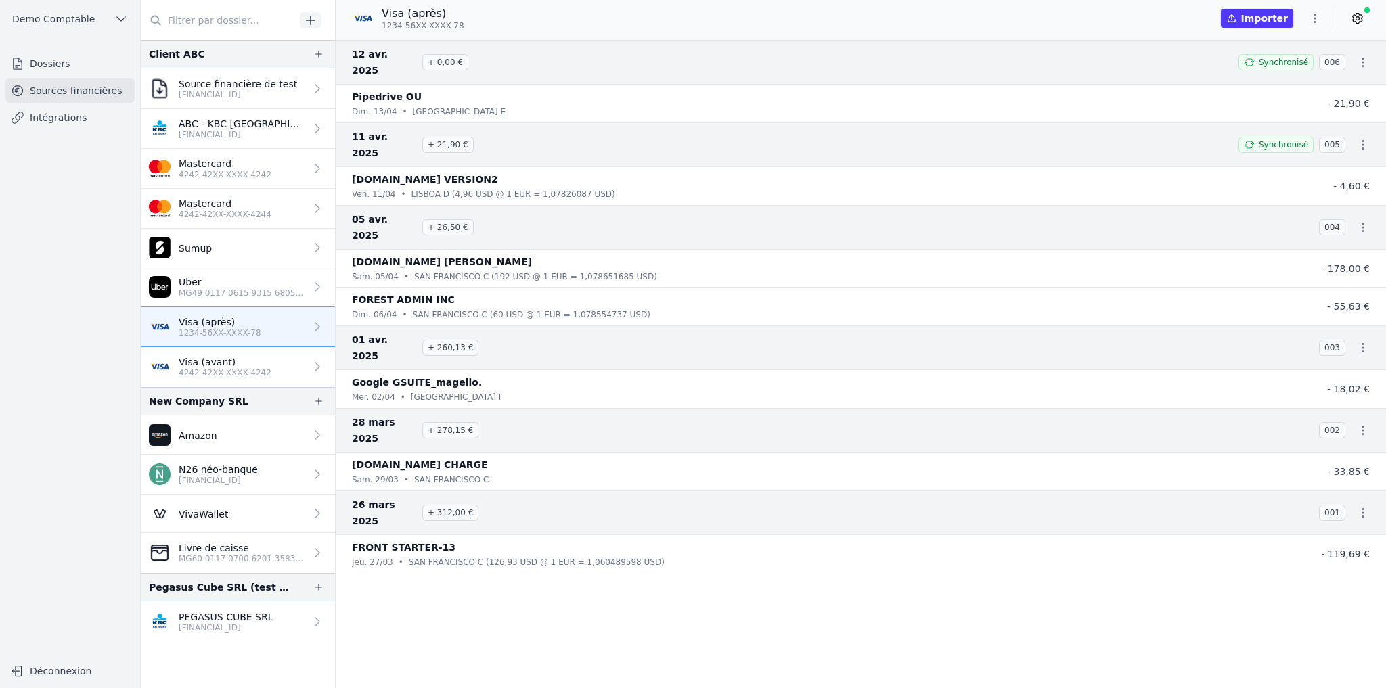
click at [1359, 18] on icon at bounding box center [1357, 18] width 3 height 3
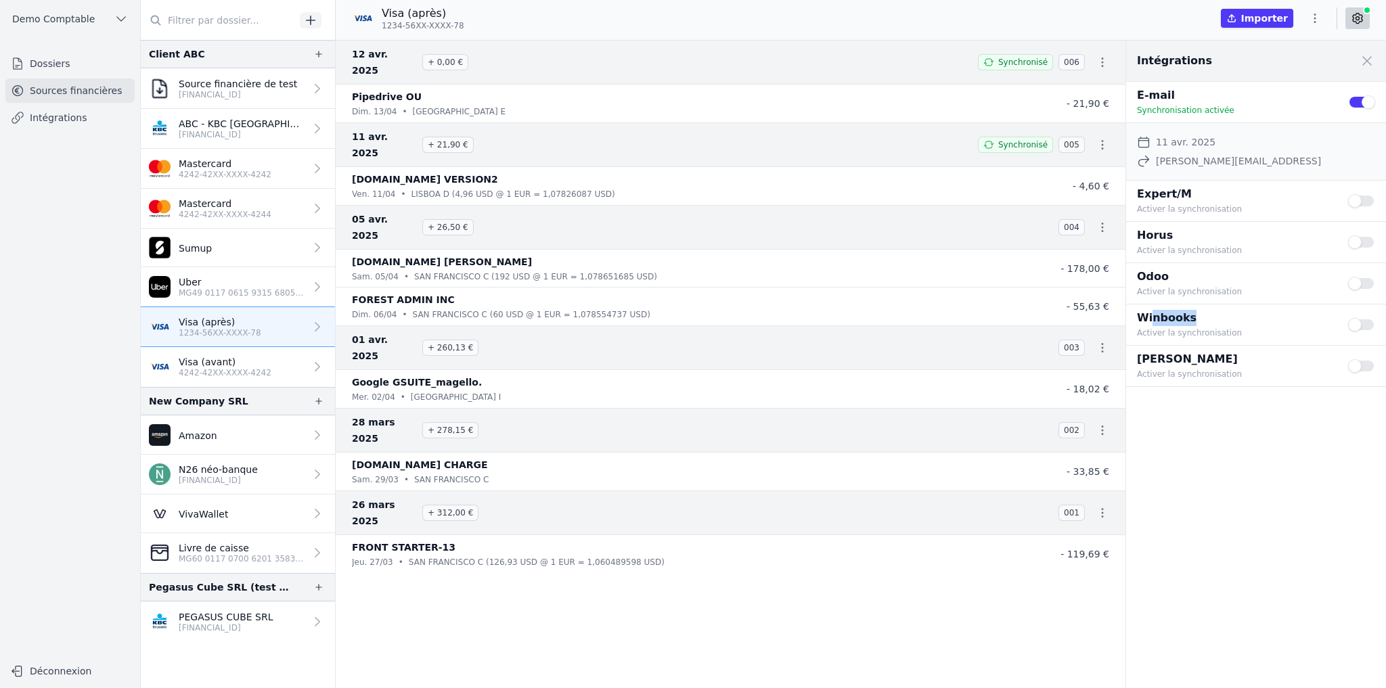
drag, startPoint x: 1150, startPoint y: 317, endPoint x: 1238, endPoint y: 321, distance: 88.1
click at [1238, 321] on p "Winbooks" at bounding box center [1234, 318] width 195 height 16
